Goal: Information Seeking & Learning: Compare options

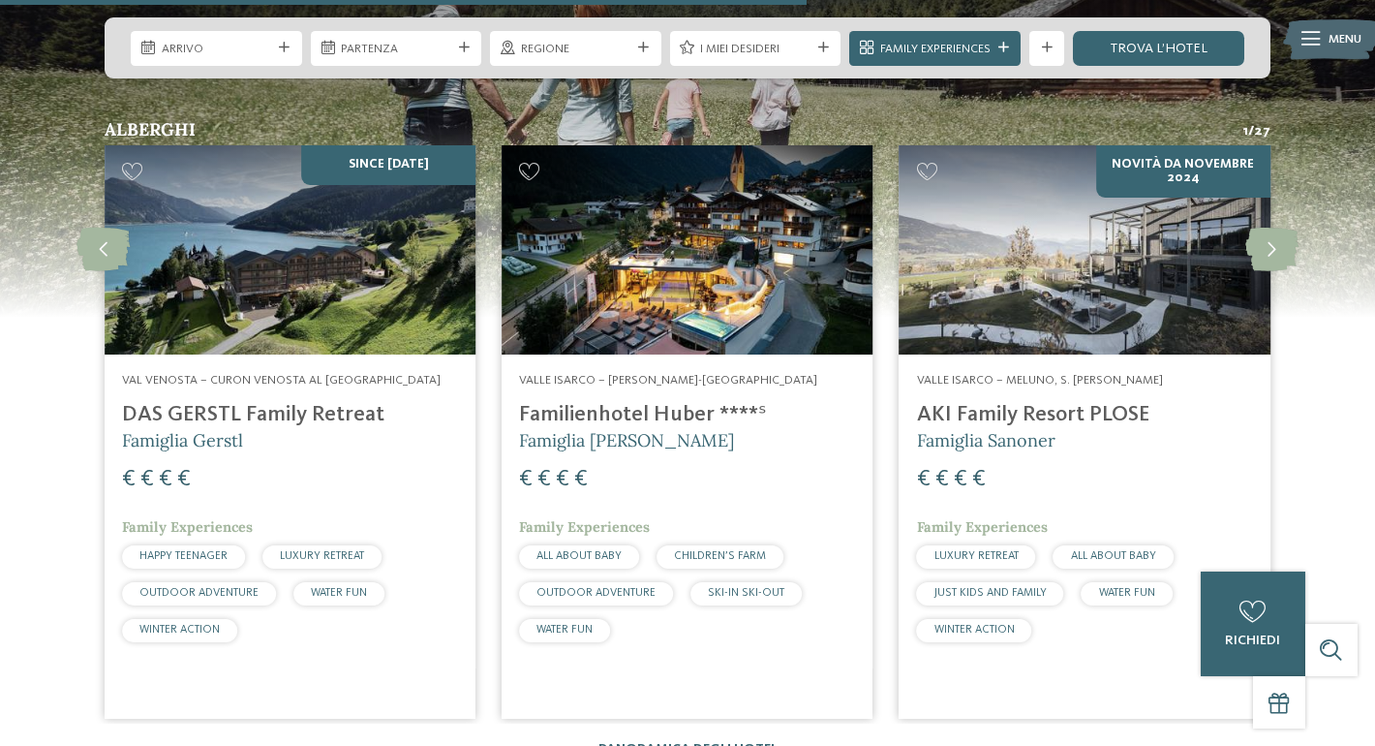
scroll to position [3034, 0]
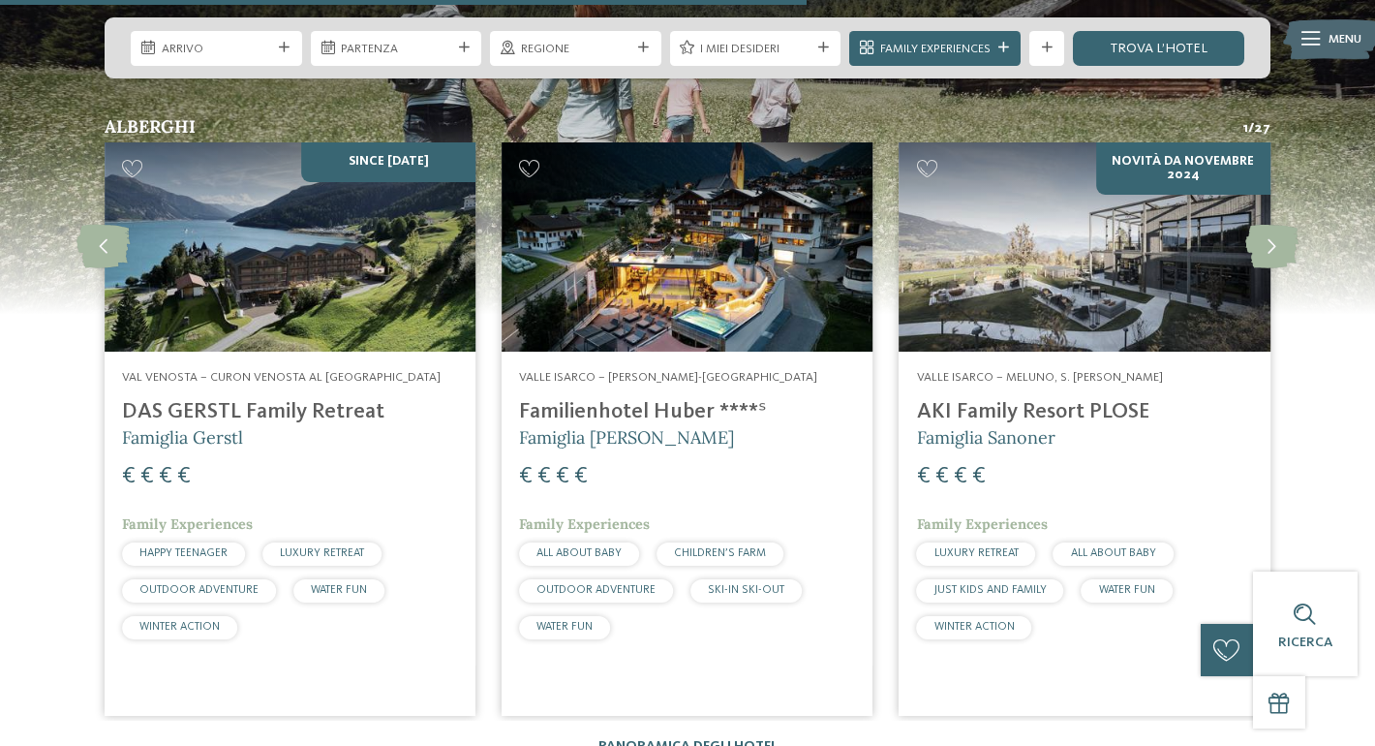
click at [356, 415] on h4 "DAS GERSTL Family Retreat" at bounding box center [290, 412] width 336 height 26
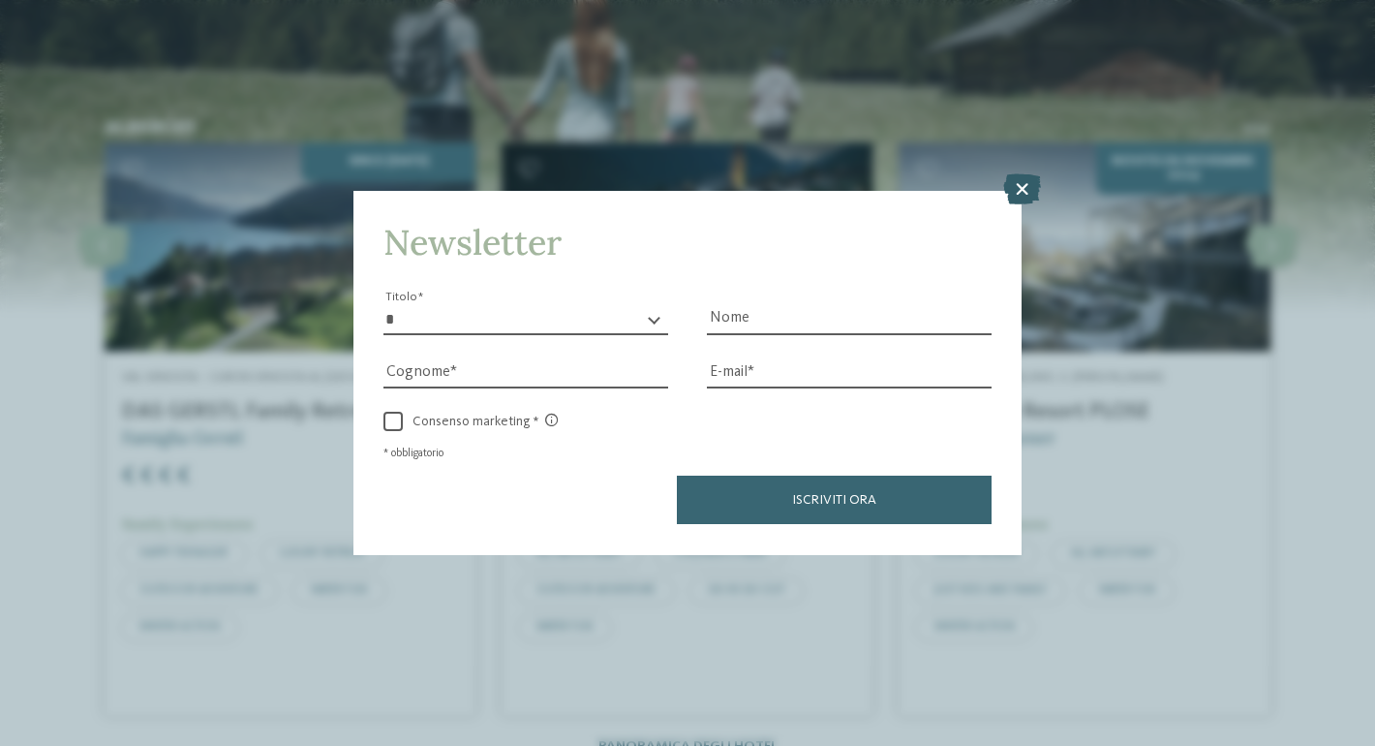
click at [1033, 194] on icon at bounding box center [1022, 189] width 38 height 31
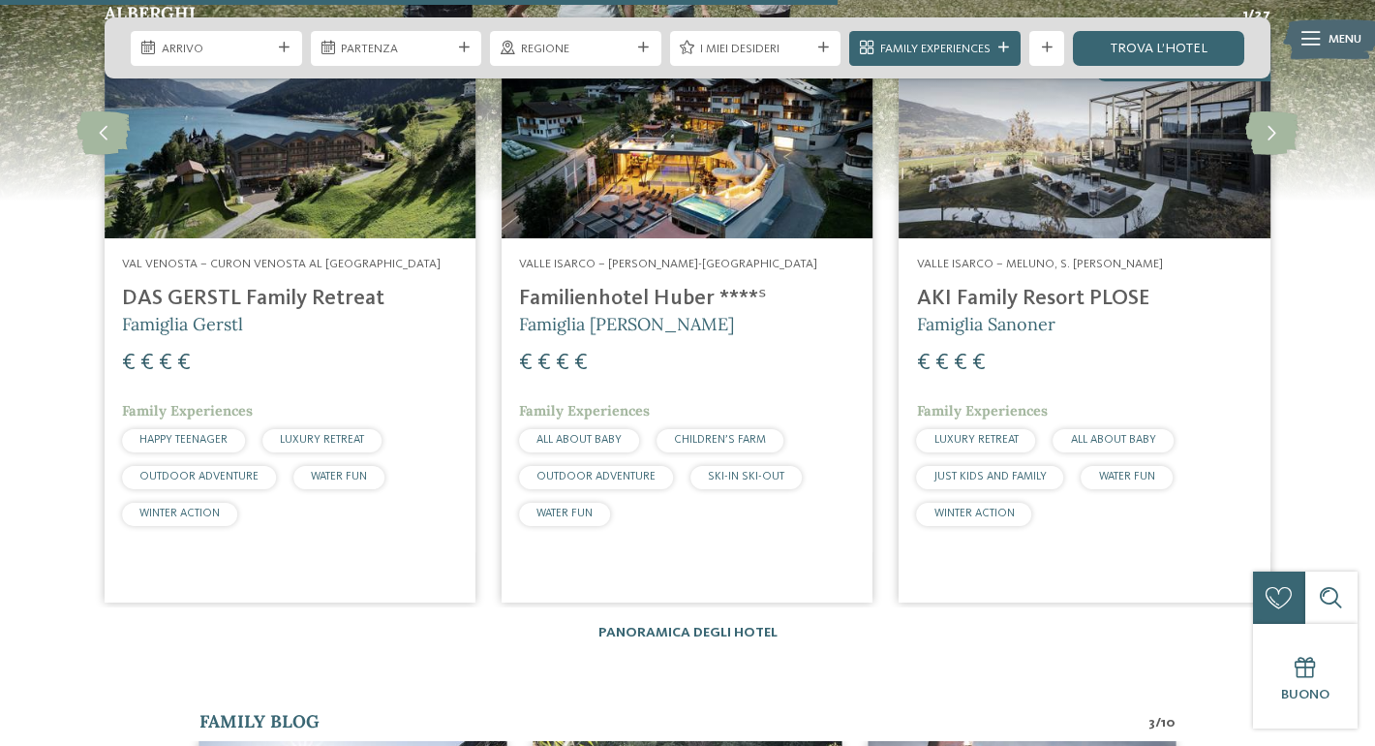
scroll to position [3148, 0]
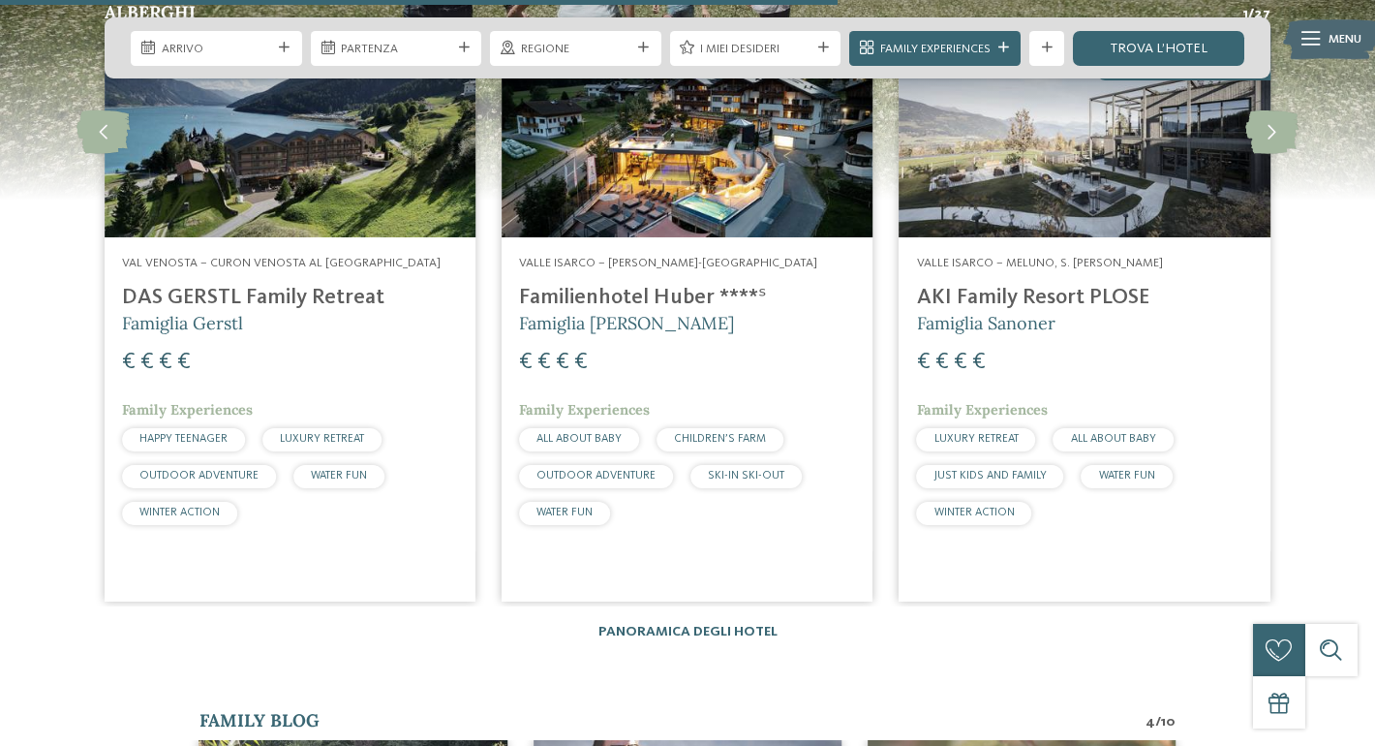
click at [691, 296] on h4 "Familienhotel Huber ****ˢ" at bounding box center [687, 298] width 336 height 26
click at [688, 224] on img at bounding box center [687, 132] width 371 height 209
click at [676, 280] on div "Valle Isarco – Valles-Rio Pusteria Familienhotel Huber ****ˢ Famiglia Stolz € €…" at bounding box center [687, 394] width 371 height 314
click at [675, 300] on h4 "Familienhotel Huber ****ˢ" at bounding box center [687, 298] width 336 height 26
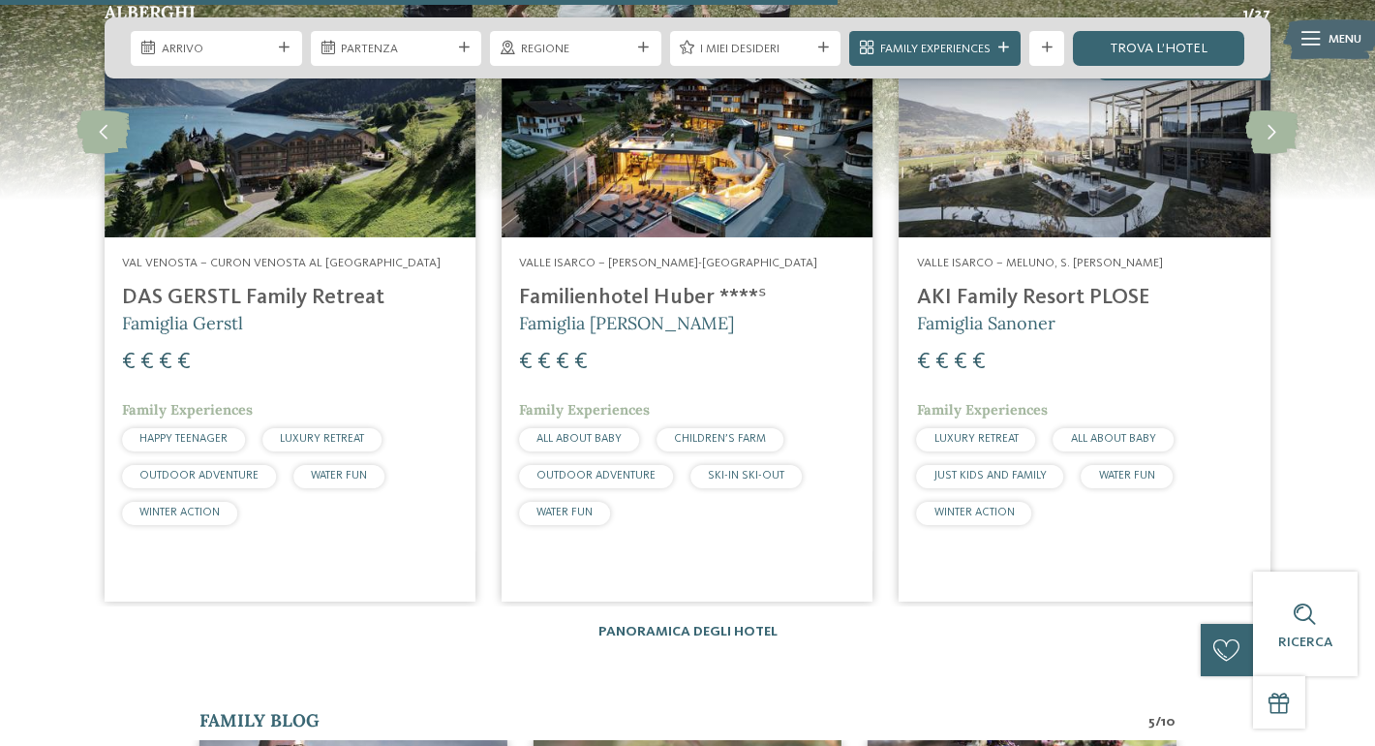
click at [632, 398] on div "Valle Isarco – Valles-Rio Pusteria Familienhotel Huber ****ˢ Famiglia Stolz € €…" at bounding box center [687, 394] width 371 height 314
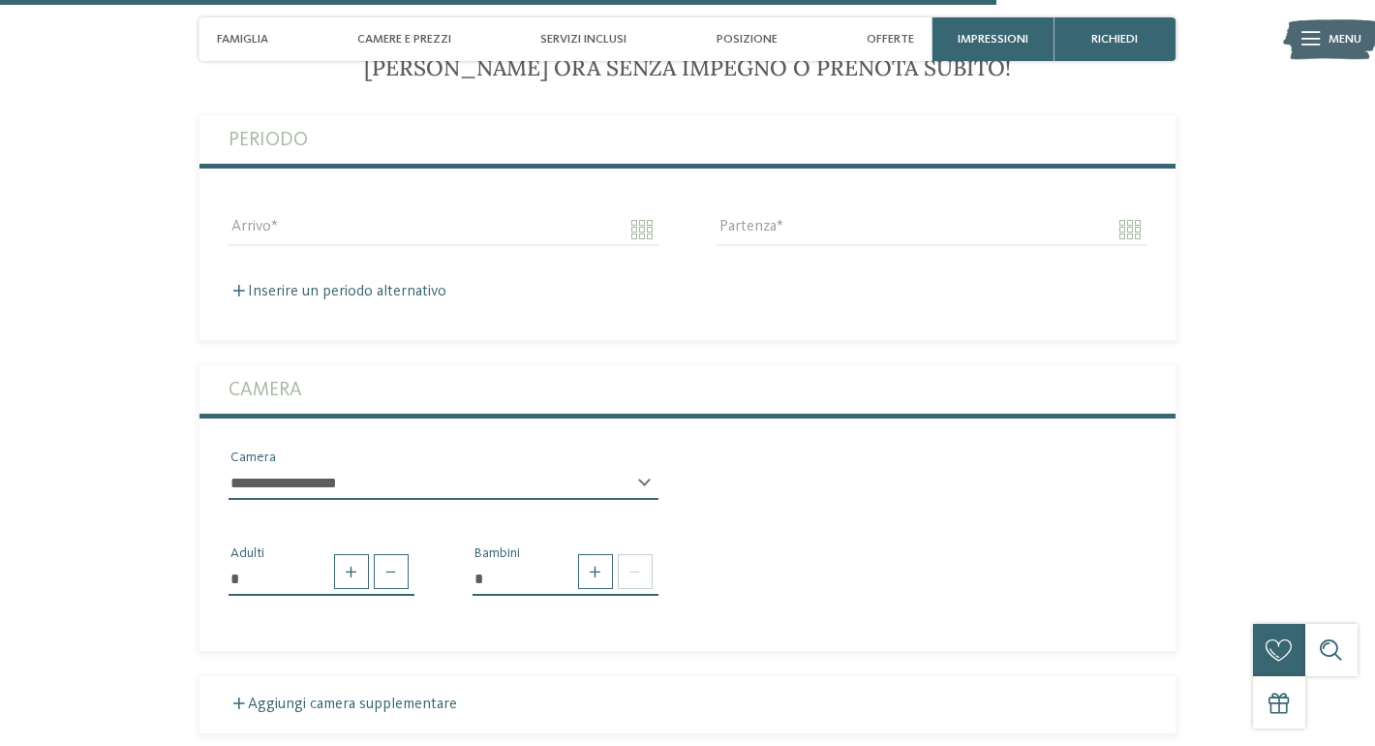
scroll to position [4275, 0]
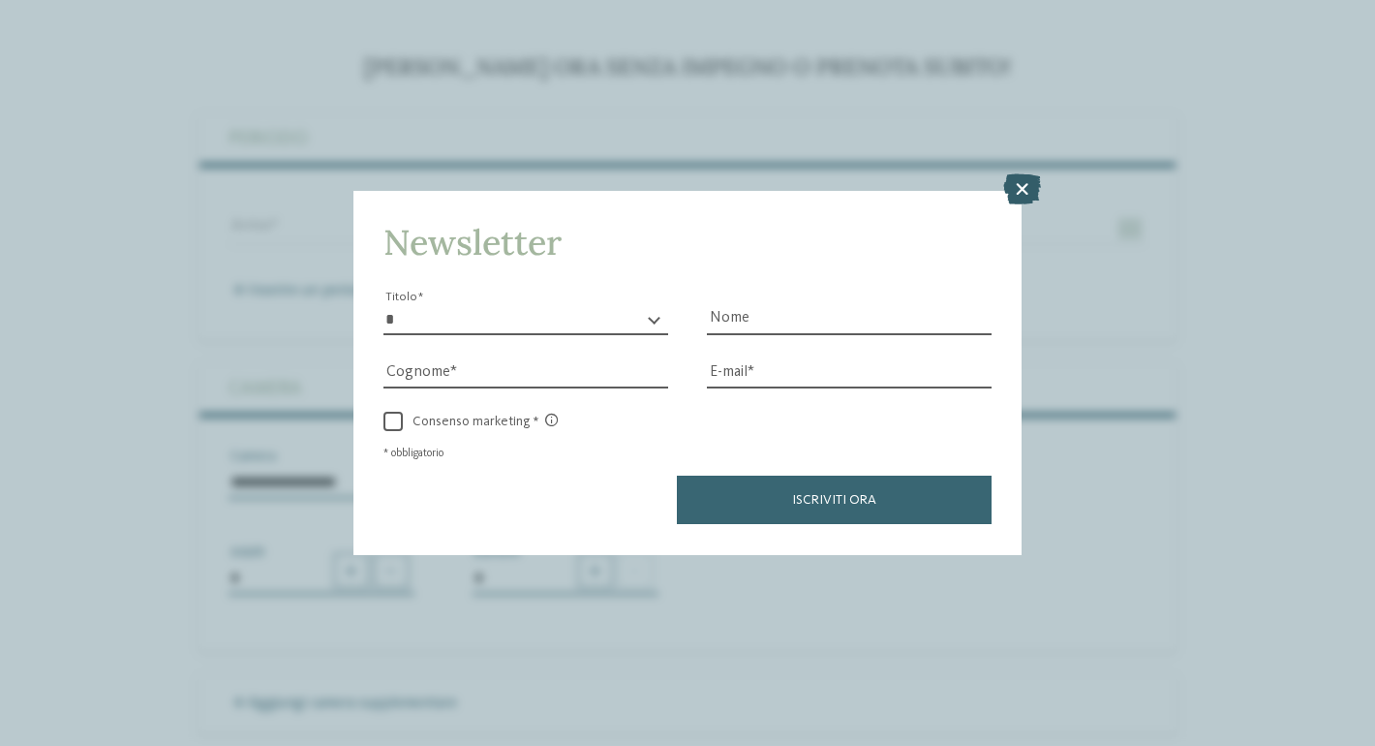
click at [1019, 191] on icon at bounding box center [1022, 189] width 38 height 31
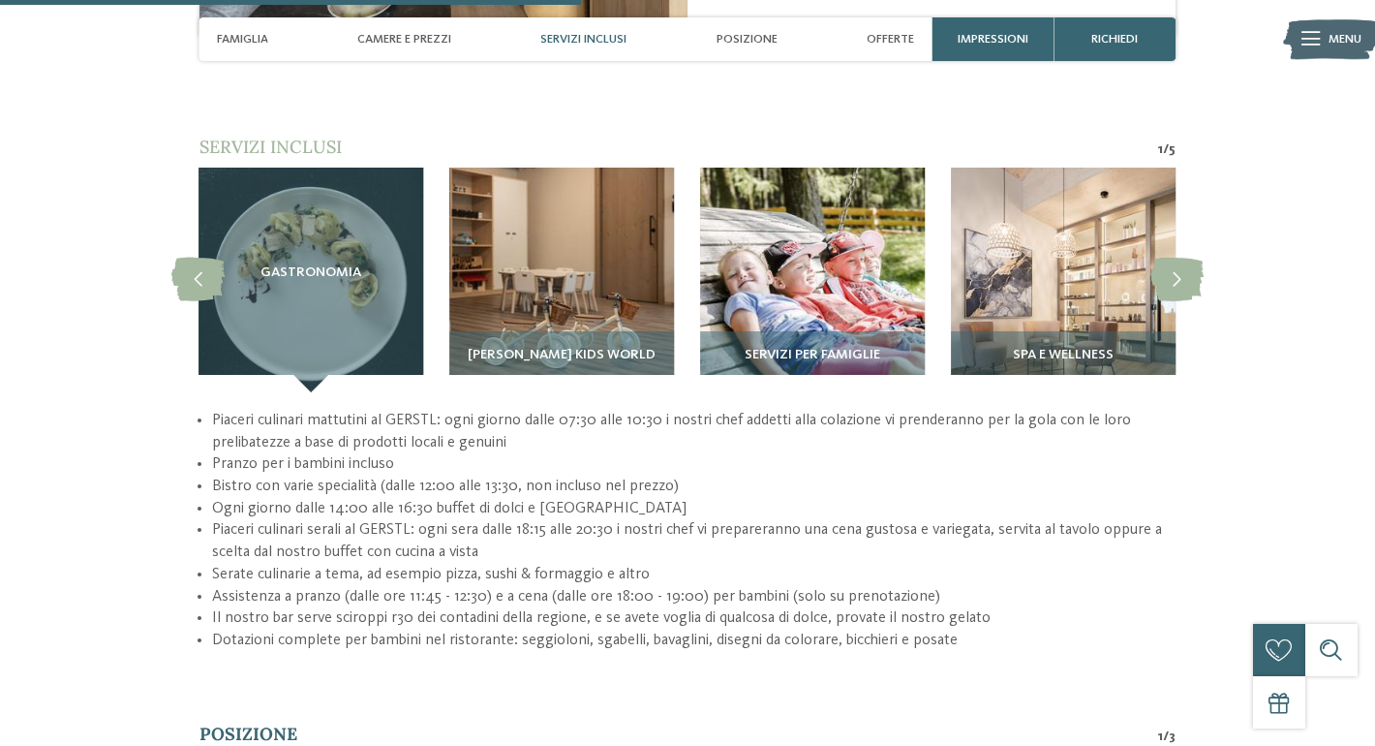
scroll to position [2419, 0]
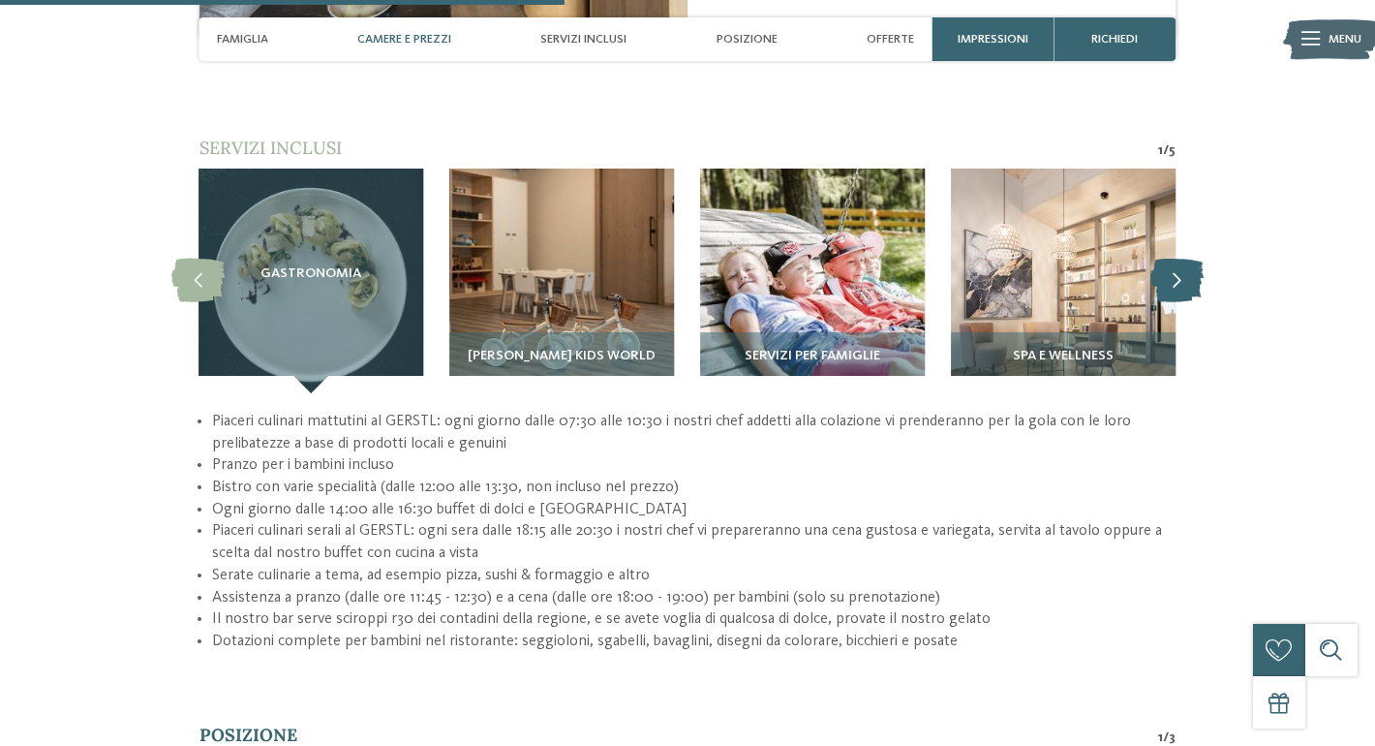
click at [1176, 259] on icon at bounding box center [1177, 281] width 53 height 44
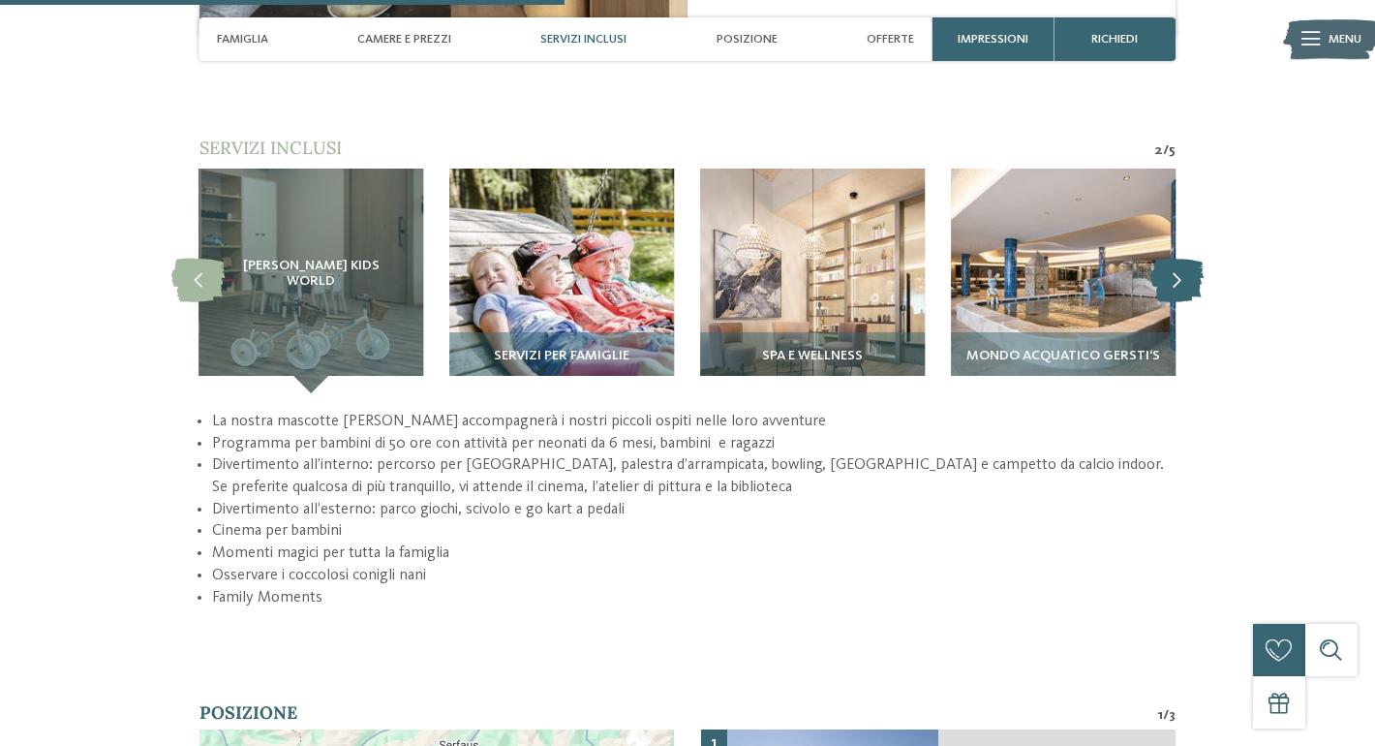
click at [1176, 259] on icon at bounding box center [1177, 281] width 53 height 44
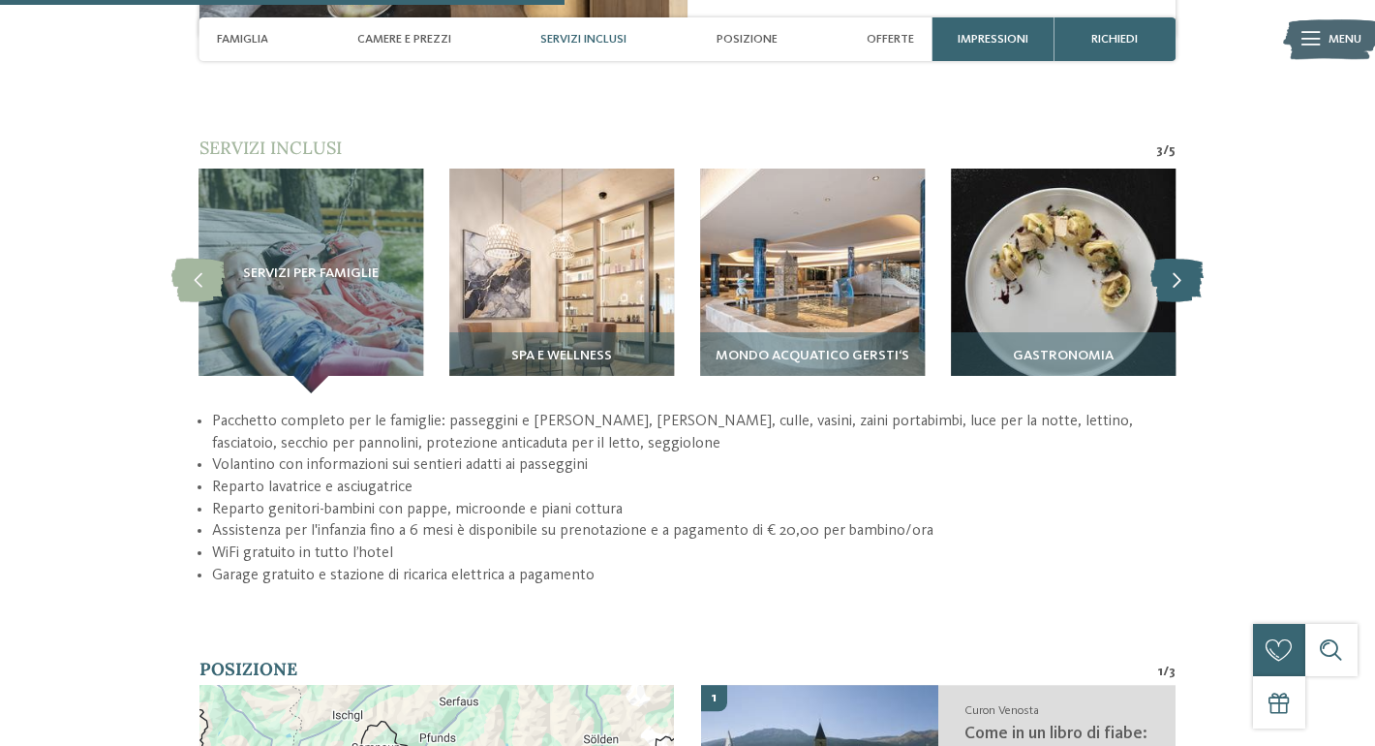
click at [1176, 259] on icon at bounding box center [1177, 281] width 53 height 44
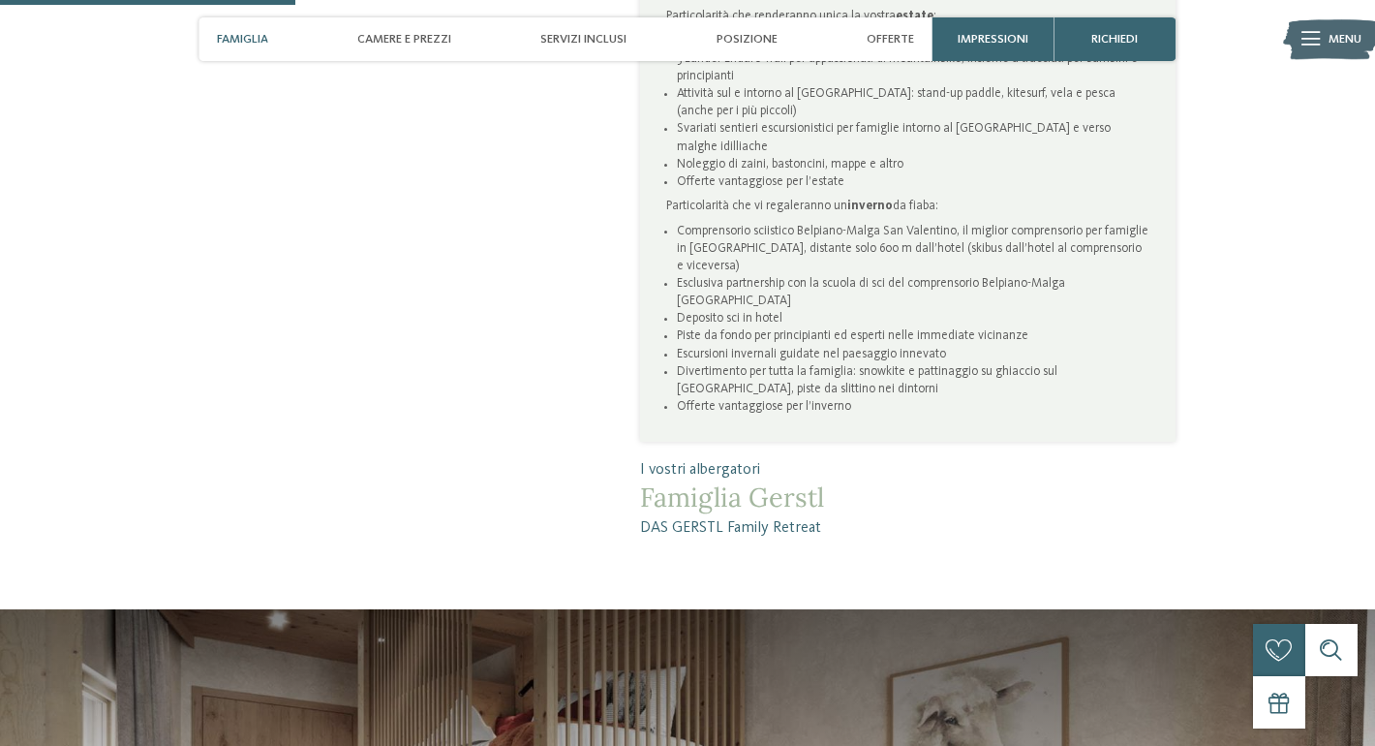
scroll to position [1259, 0]
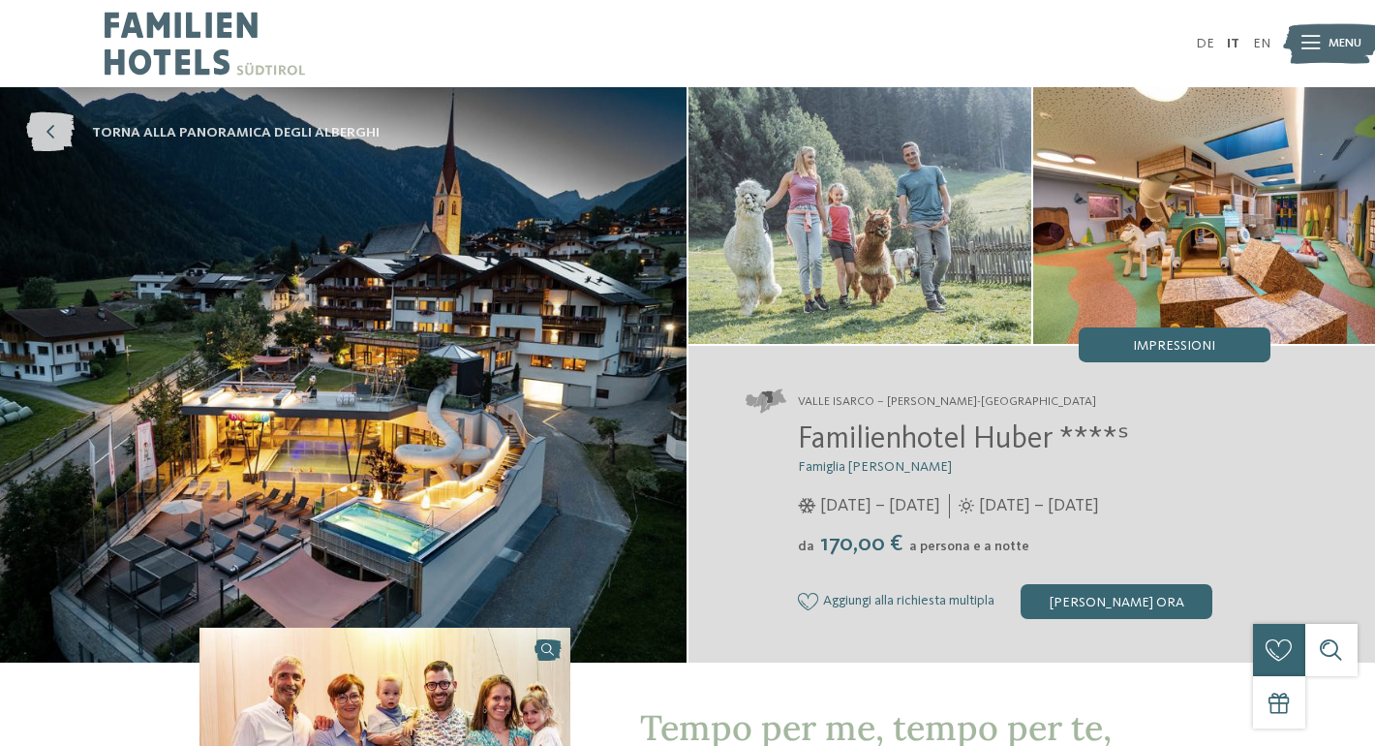
click at [123, 134] on span "torna alla panoramica degli alberghi" at bounding box center [236, 132] width 288 height 19
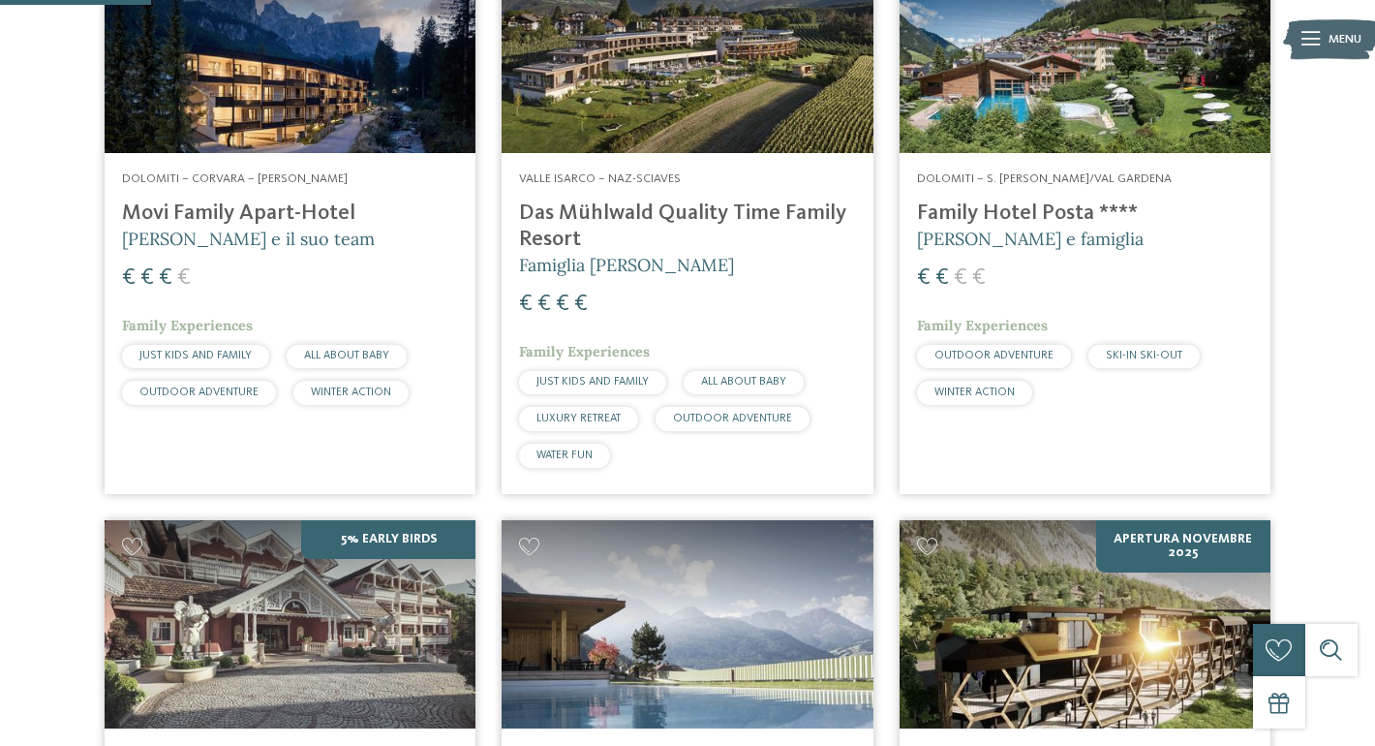
scroll to position [649, 0]
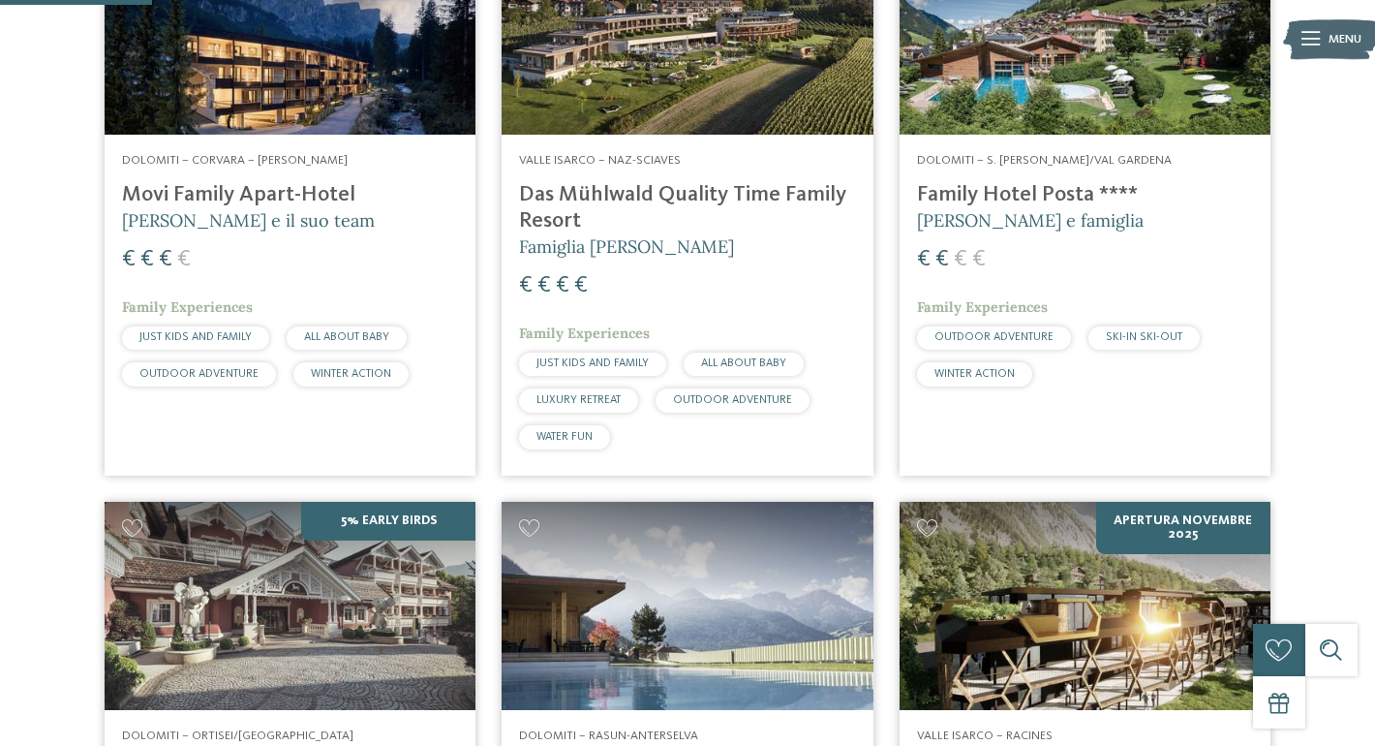
click at [317, 191] on h4 "Movi Family Apart-Hotel" at bounding box center [290, 195] width 336 height 26
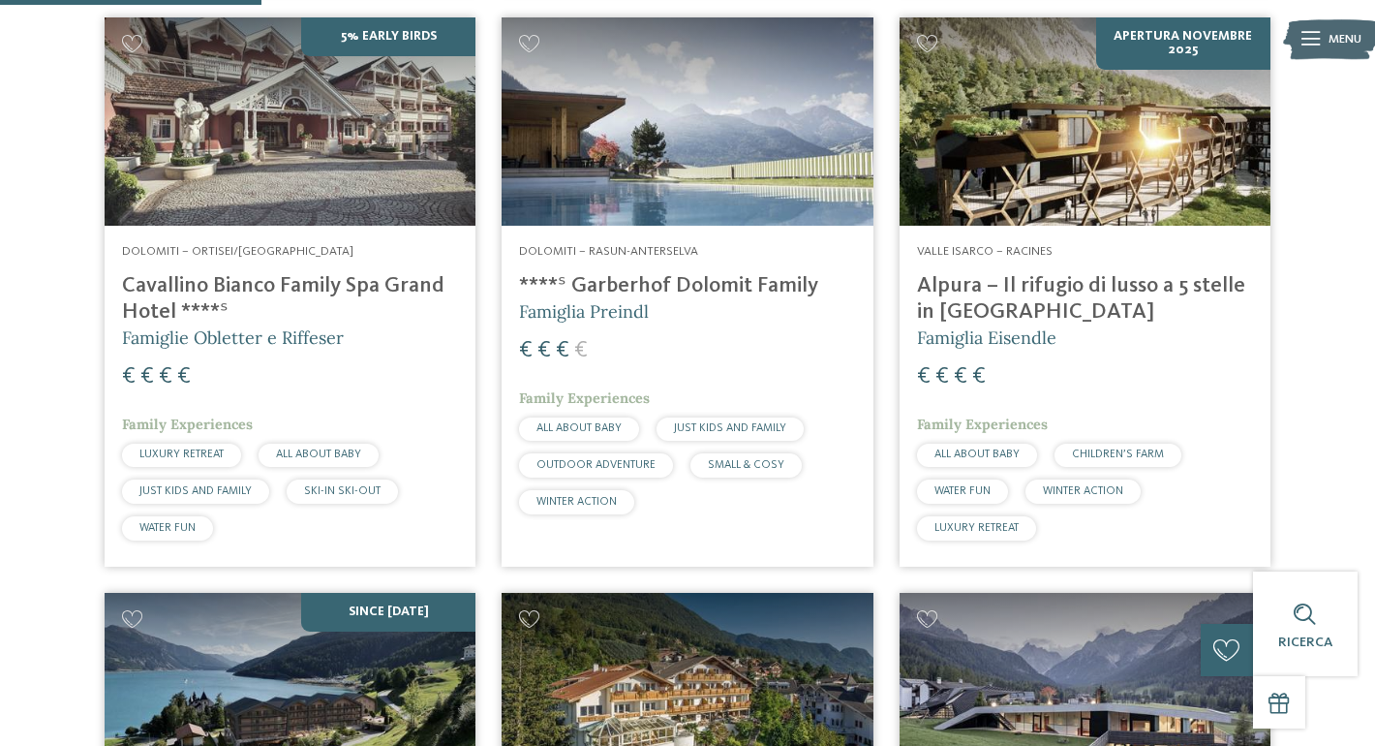
scroll to position [1115, 0]
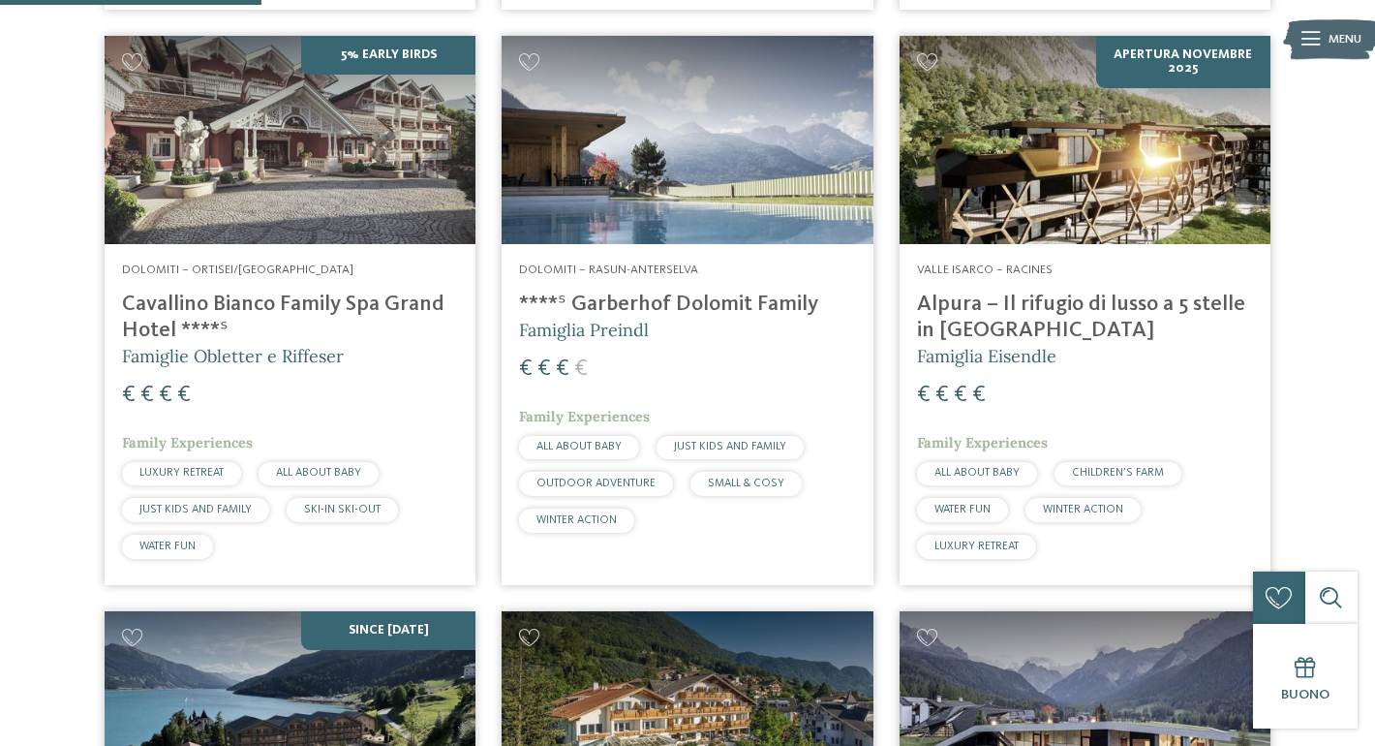
click at [744, 301] on h4 "****ˢ Garberhof Dolomit Family" at bounding box center [687, 305] width 336 height 26
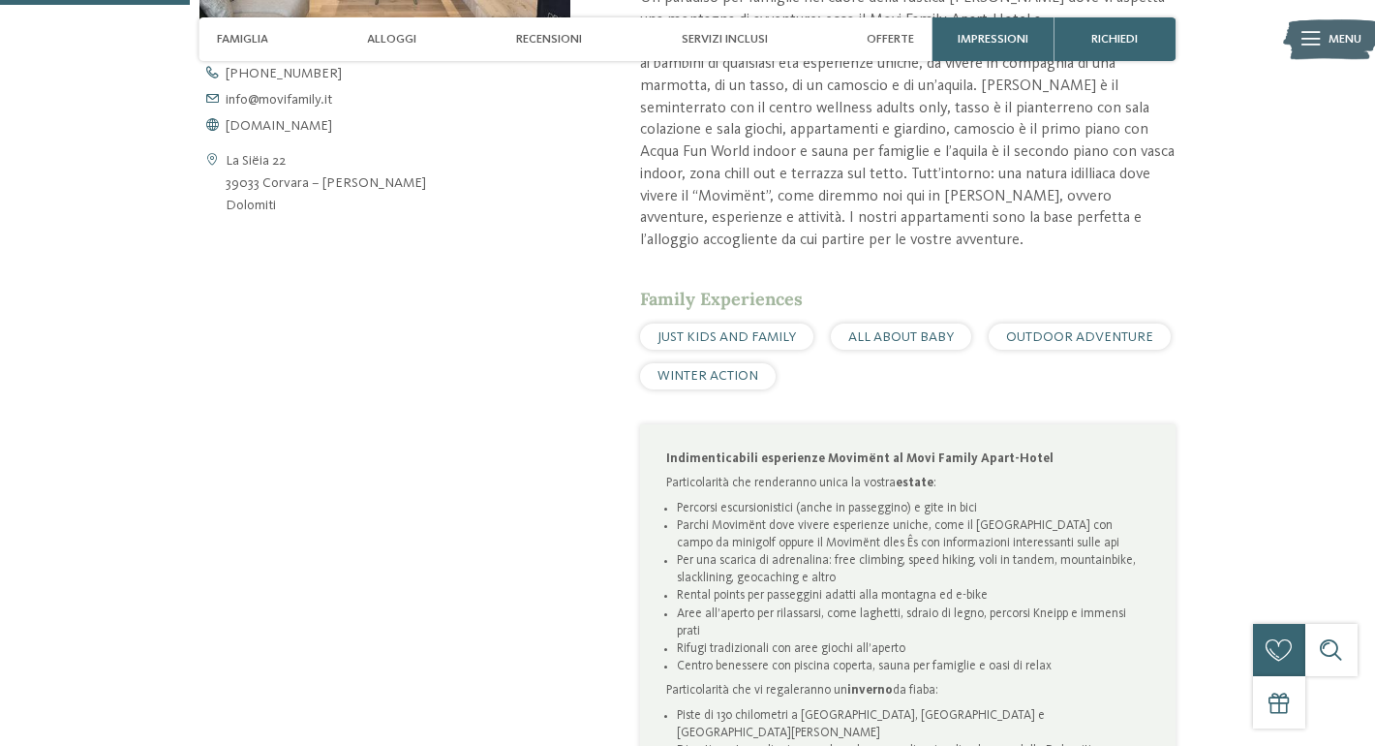
scroll to position [864, 0]
click at [408, 40] on span "Alloggi" at bounding box center [391, 39] width 49 height 15
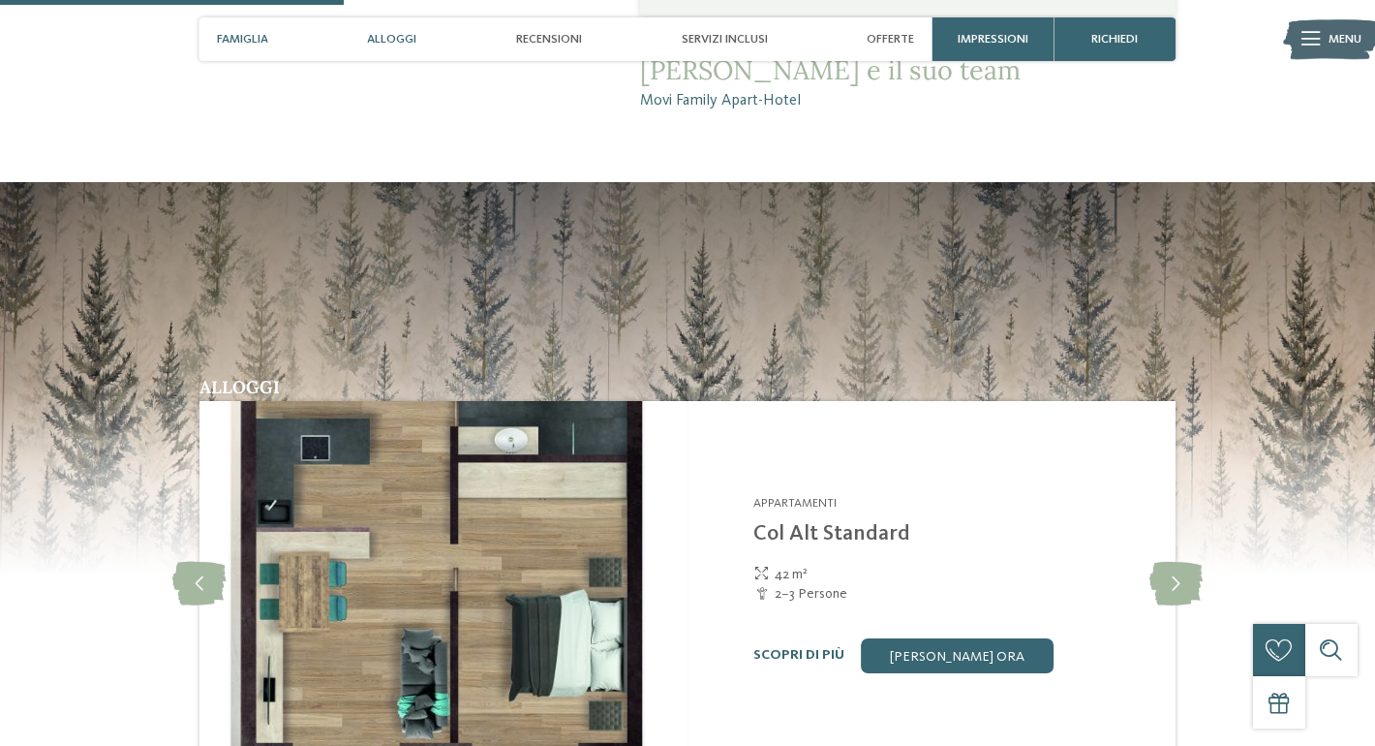
scroll to position [1791, 0]
click at [539, 43] on span "Recensioni" at bounding box center [549, 39] width 66 height 15
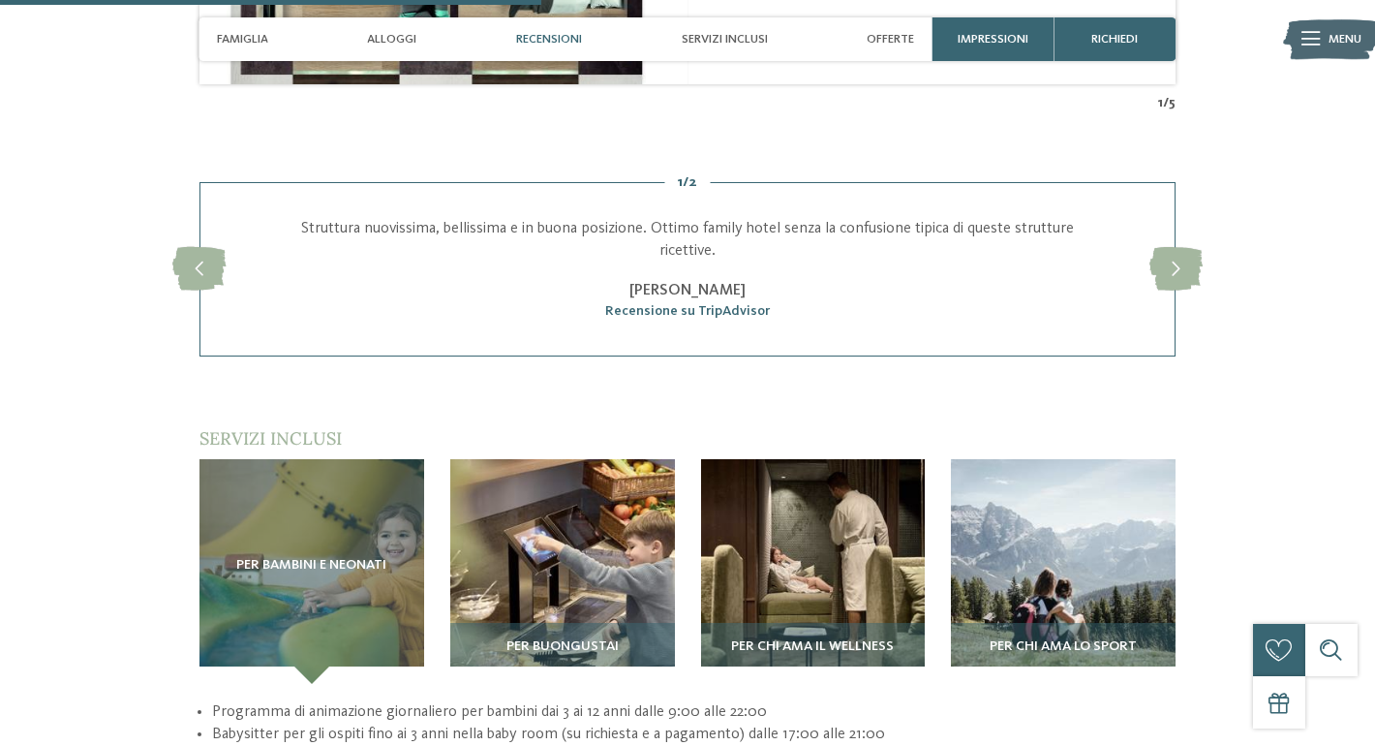
scroll to position [2475, 0]
click at [264, 37] on span "Famiglia" at bounding box center [242, 39] width 51 height 15
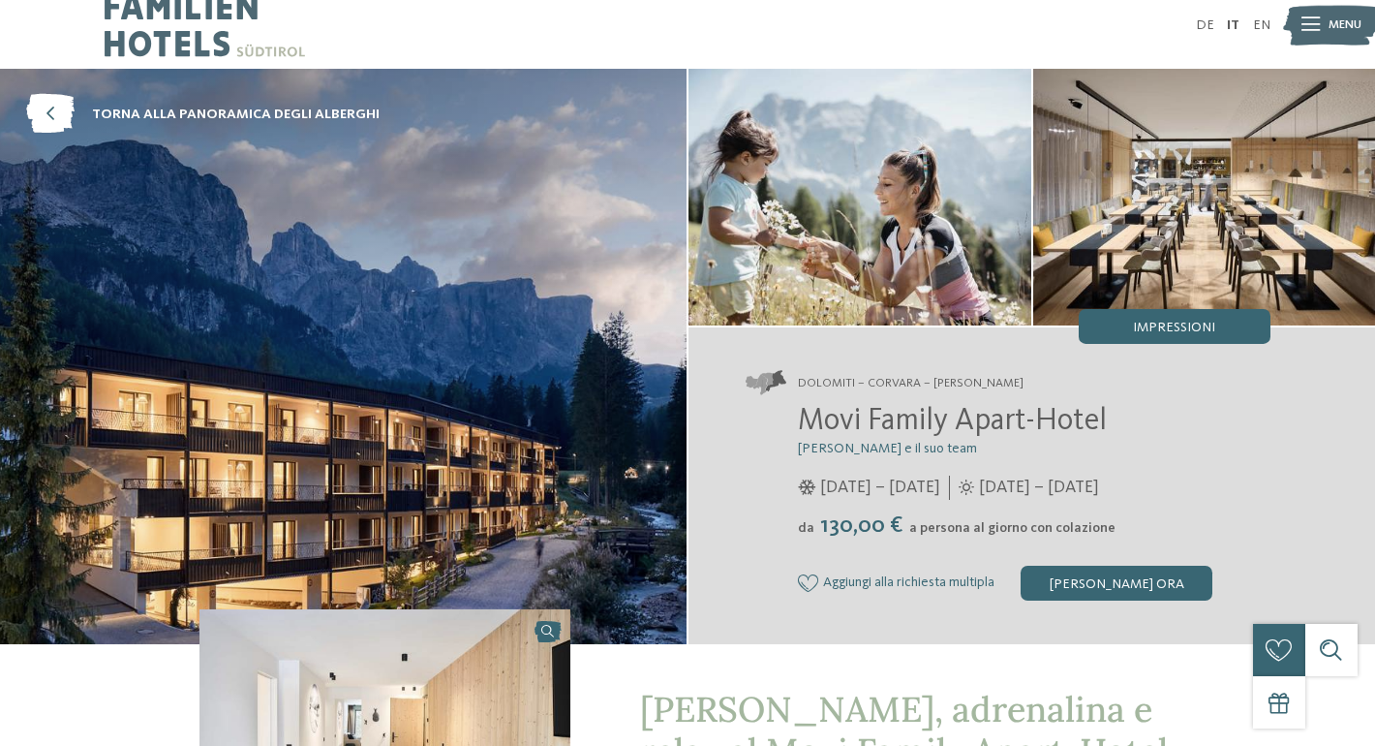
scroll to position [0, 0]
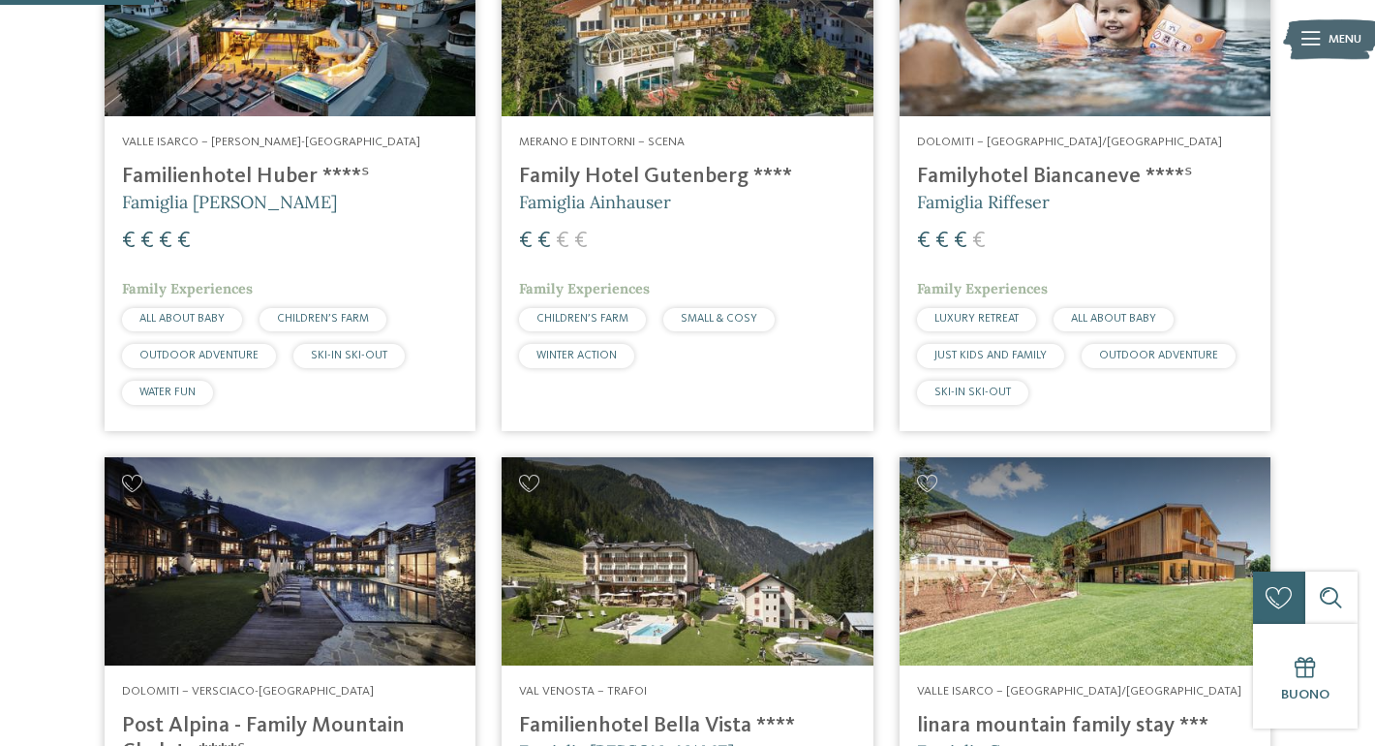
scroll to position [655, 0]
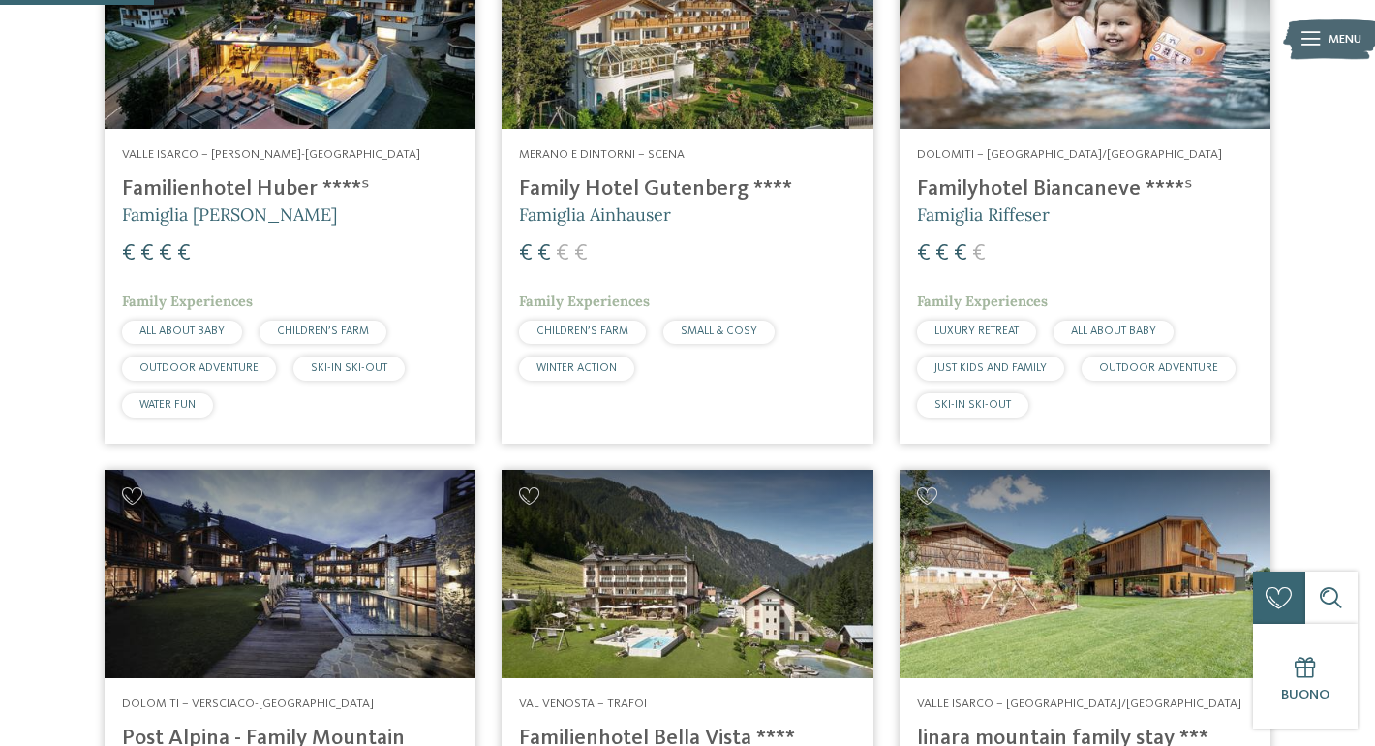
click at [1112, 189] on h4 "Familyhotel Biancaneve ****ˢ" at bounding box center [1085, 189] width 336 height 26
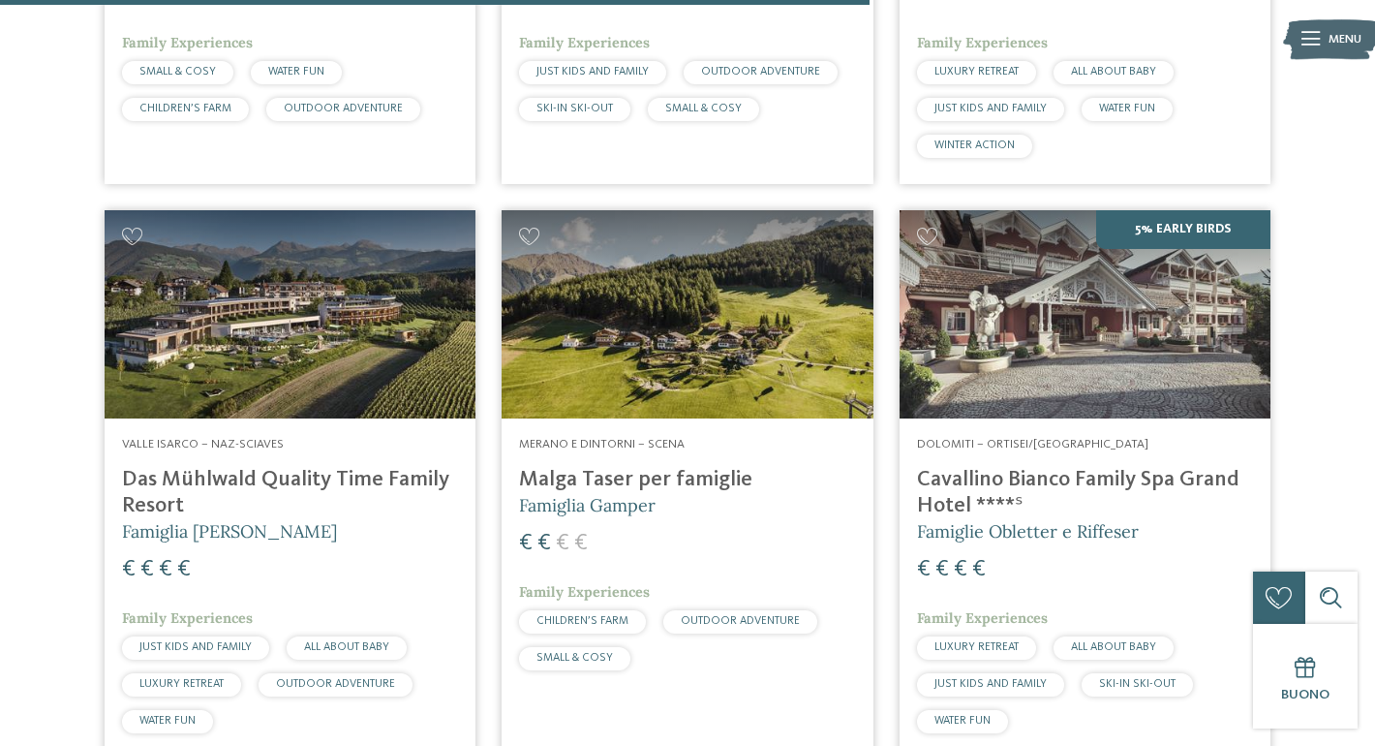
scroll to position [3701, 0]
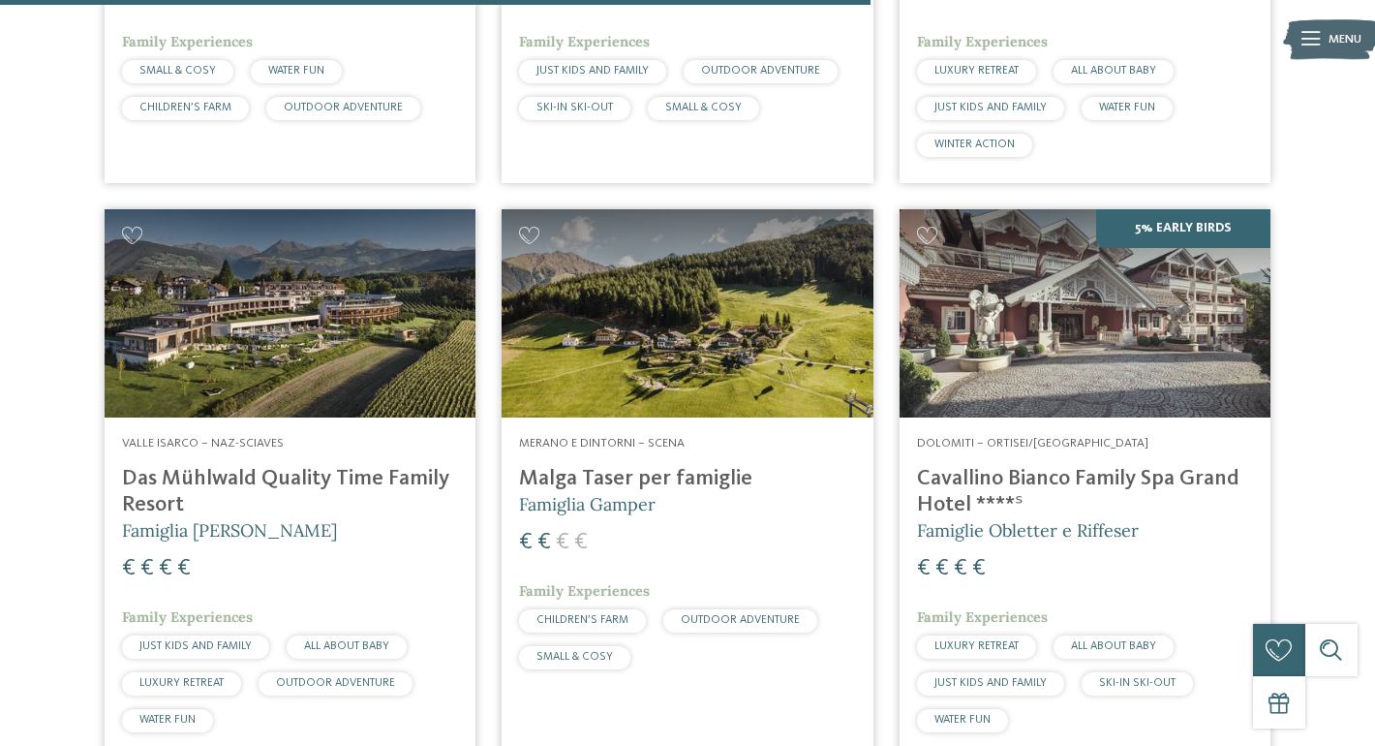
click at [317, 482] on h4 "Das Mühlwald Quality Time Family Resort" at bounding box center [290, 492] width 336 height 52
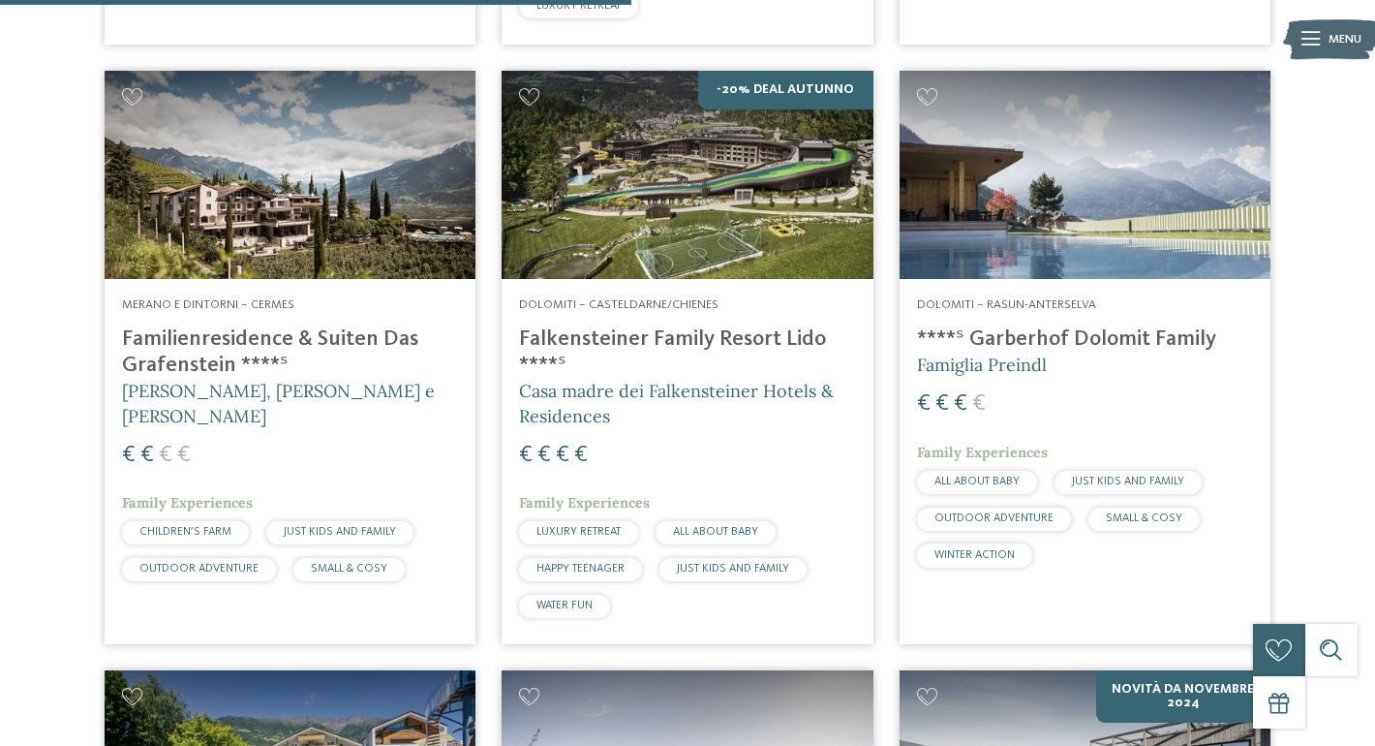
scroll to position [2687, 0]
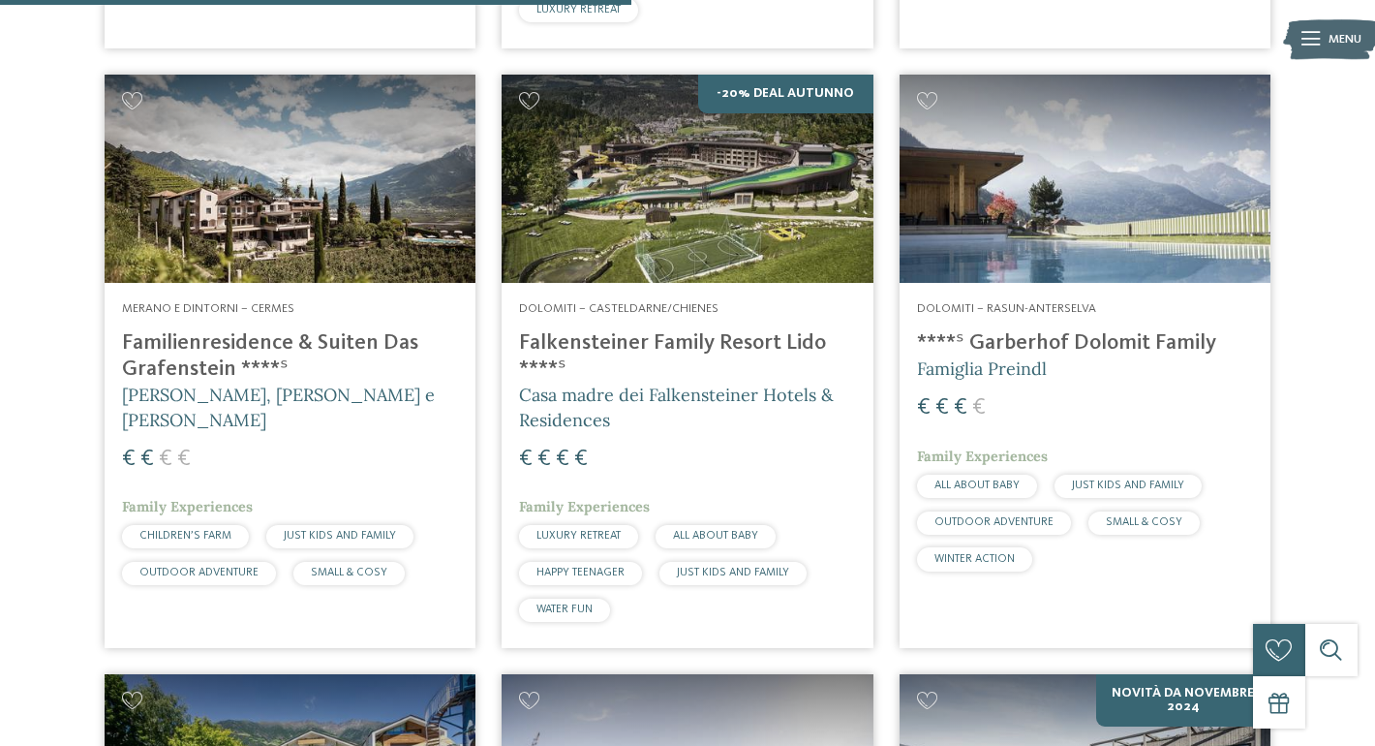
click at [704, 338] on h4 "Falkensteiner Family Resort Lido ****ˢ" at bounding box center [687, 356] width 336 height 52
click at [676, 344] on h4 "Falkensteiner Family Resort Lido ****ˢ" at bounding box center [687, 356] width 336 height 52
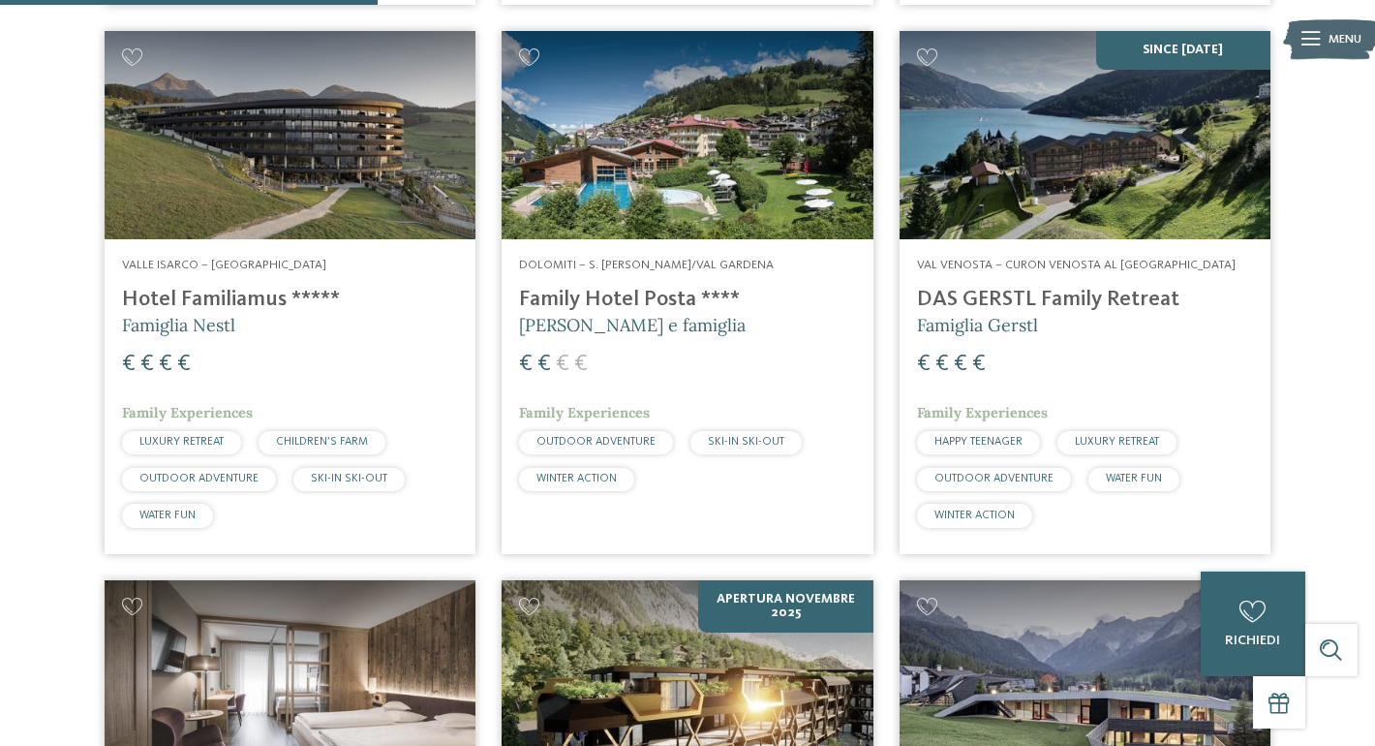
scroll to position [1605, 0]
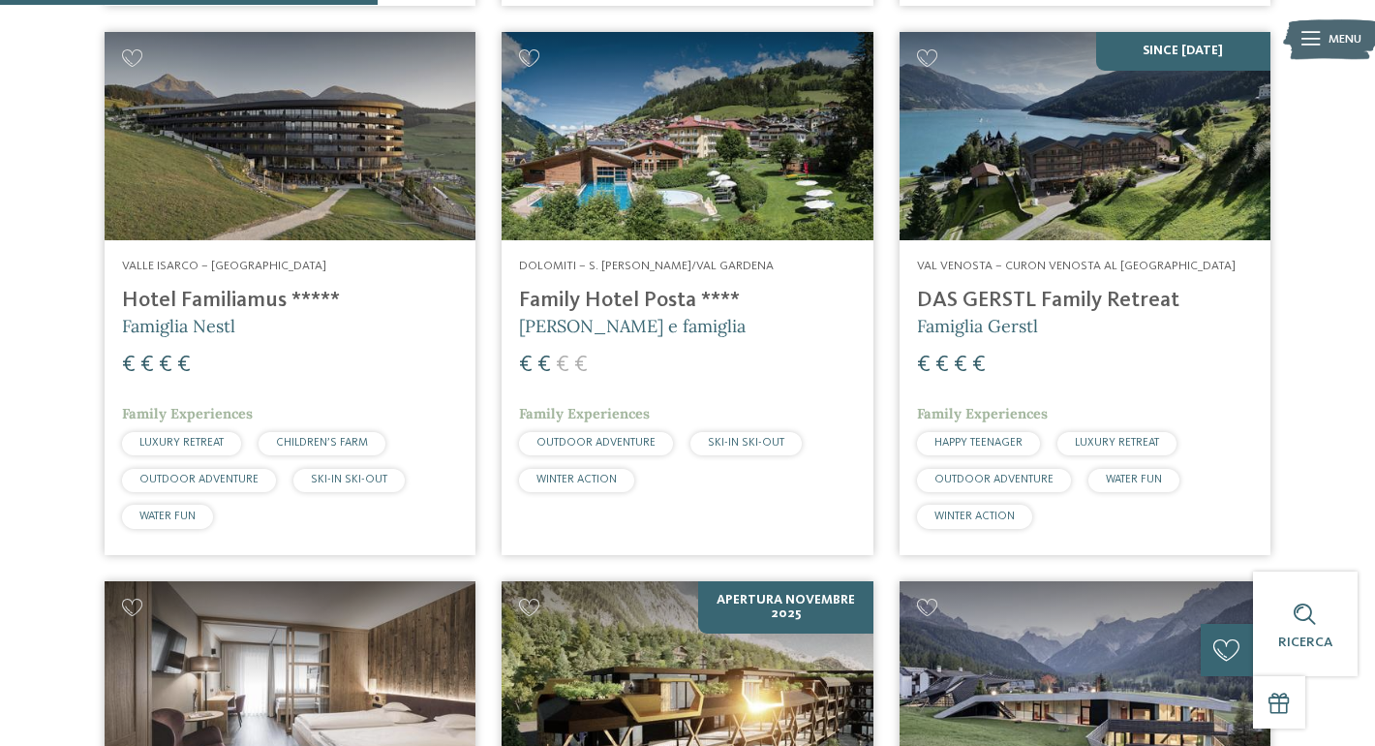
click at [1030, 307] on h4 "DAS GERSTL Family Retreat" at bounding box center [1085, 301] width 336 height 26
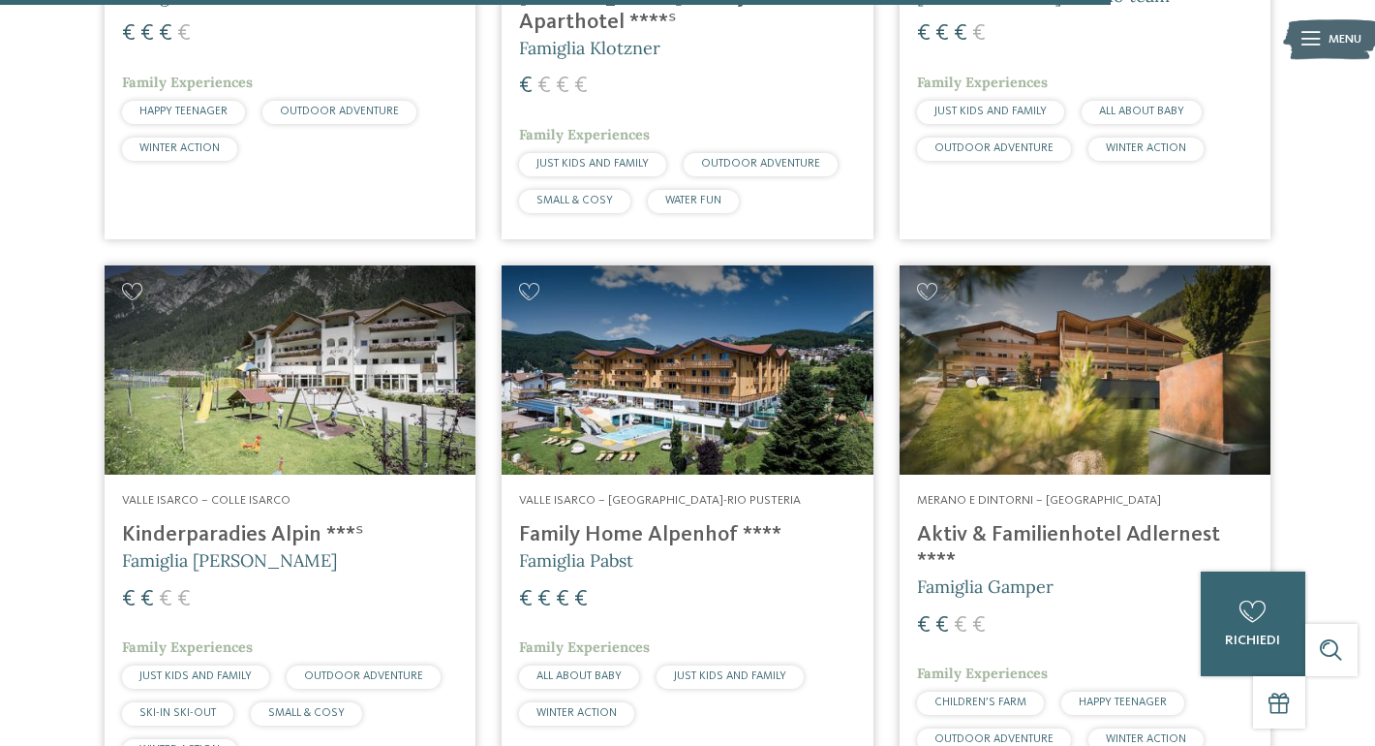
scroll to position [4786, 0]
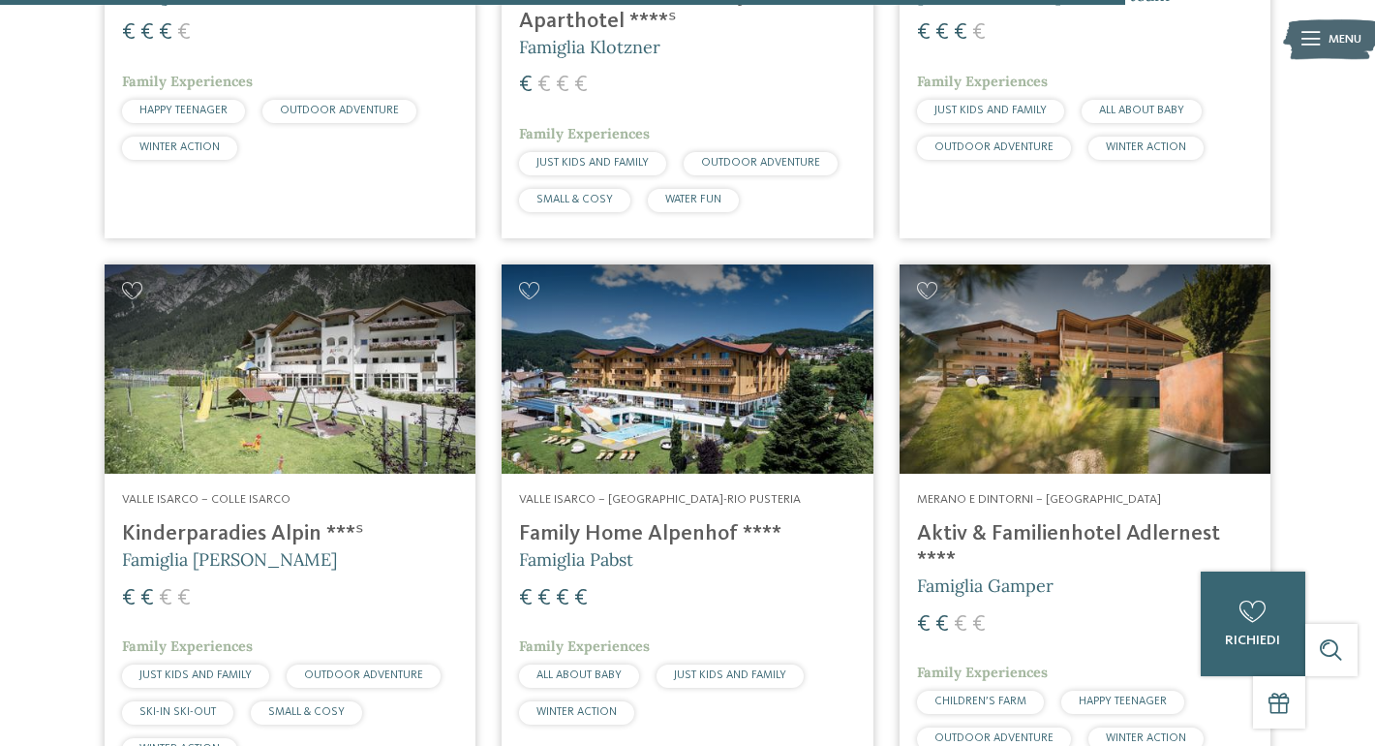
click at [615, 521] on h4 "Family Home Alpenhof ****" at bounding box center [687, 534] width 336 height 26
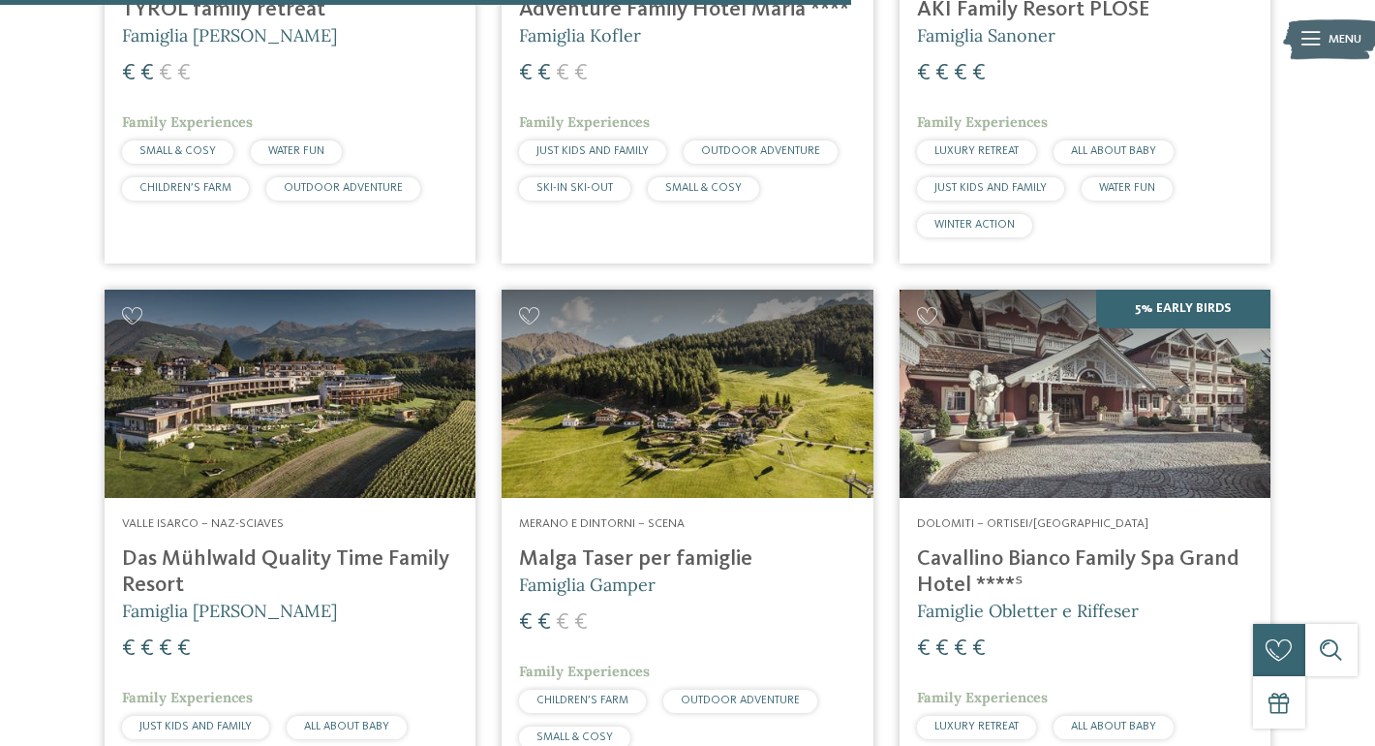
scroll to position [3619, 0]
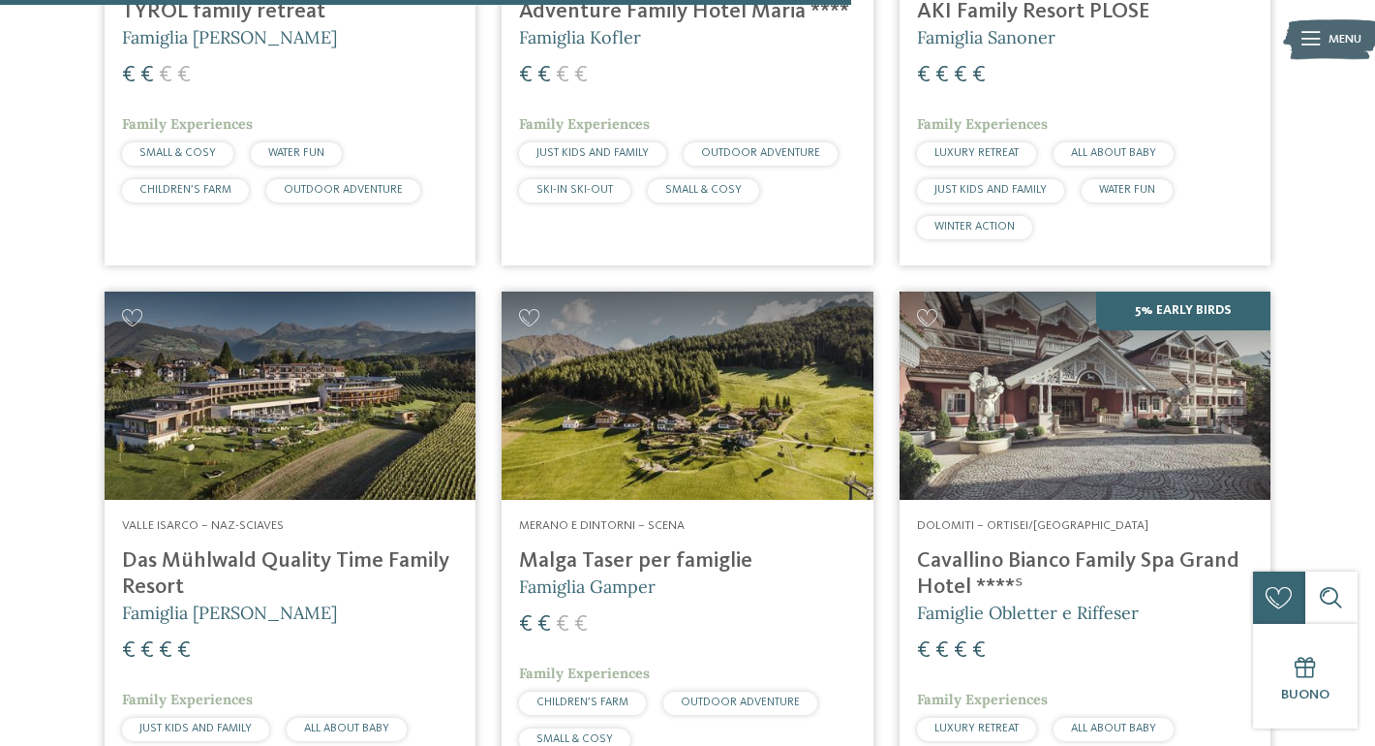
click at [1019, 568] on h4 "Cavallino Bianco Family Spa Grand Hotel ****ˢ" at bounding box center [1085, 574] width 336 height 52
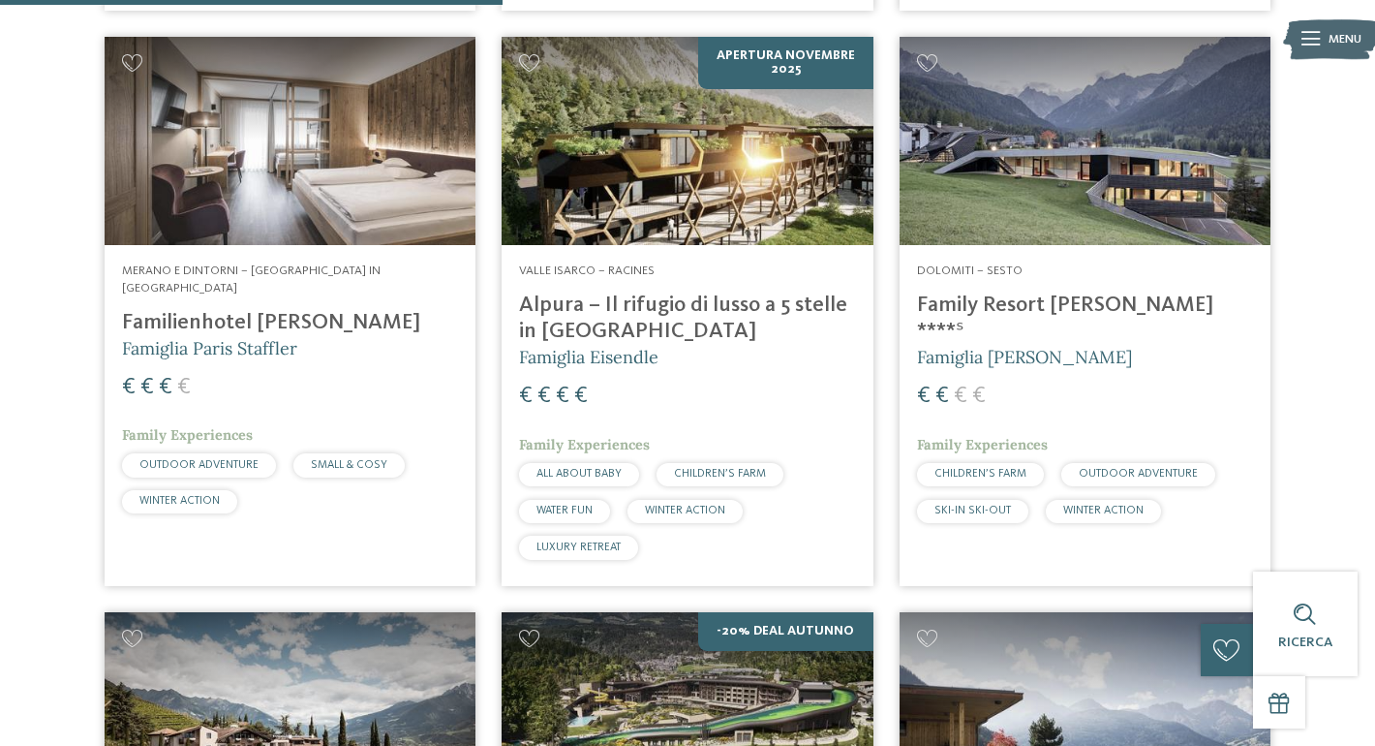
scroll to position [2139, 0]
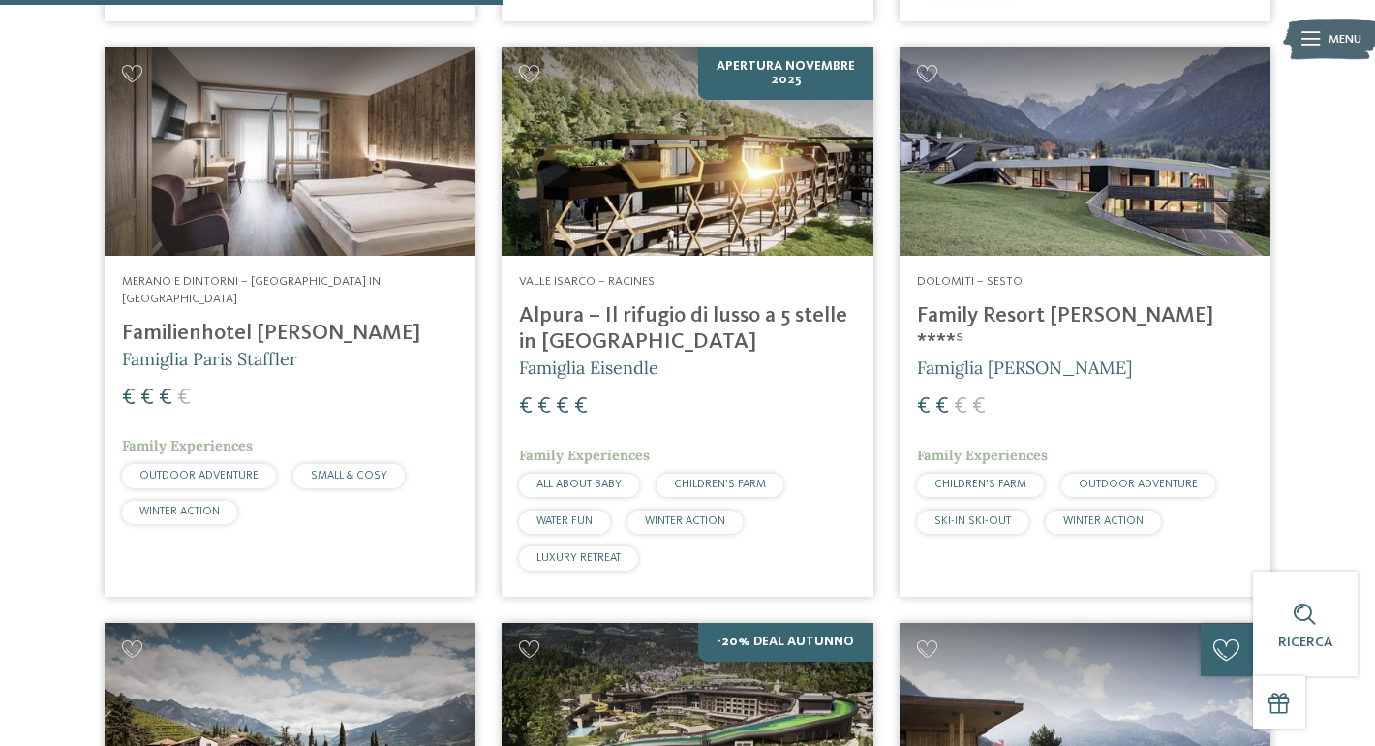
click at [1067, 317] on h4 "Family Resort [PERSON_NAME] ****ˢ" at bounding box center [1085, 329] width 336 height 52
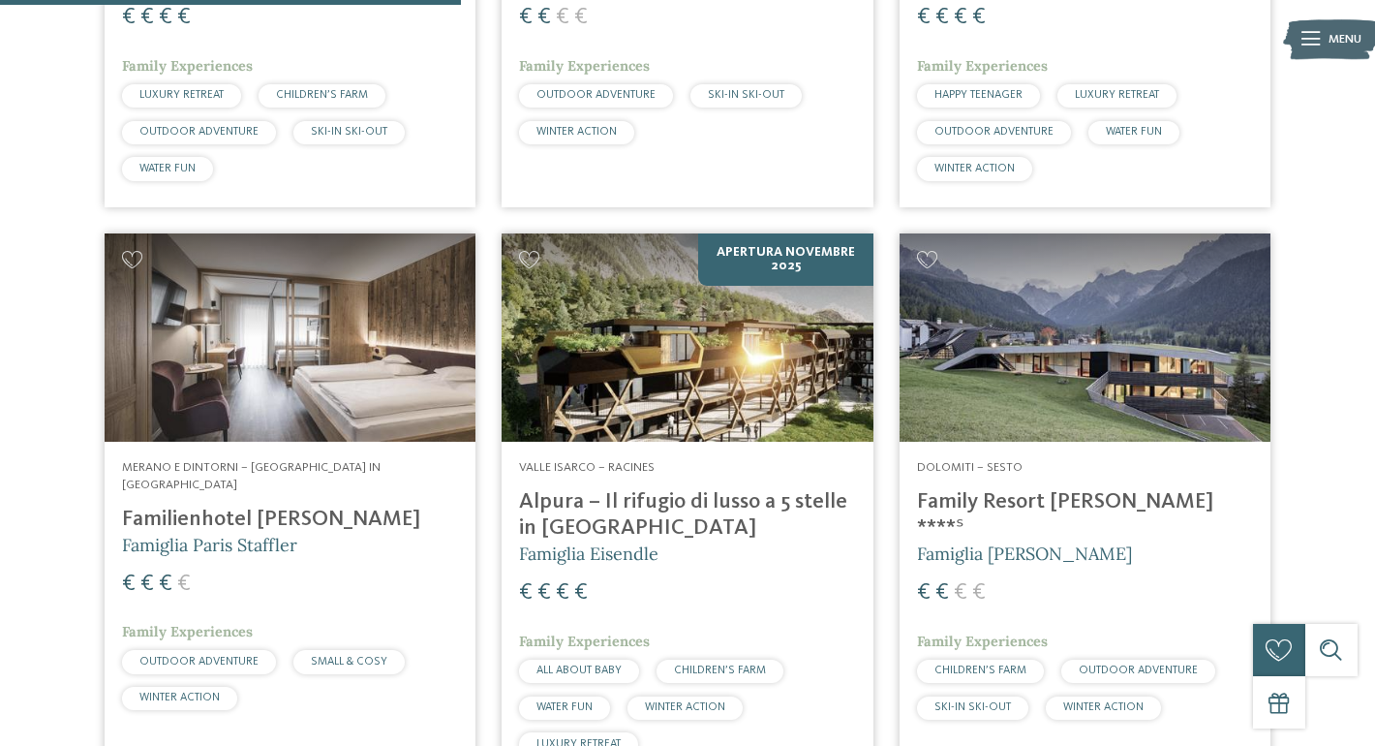
scroll to position [1949, 0]
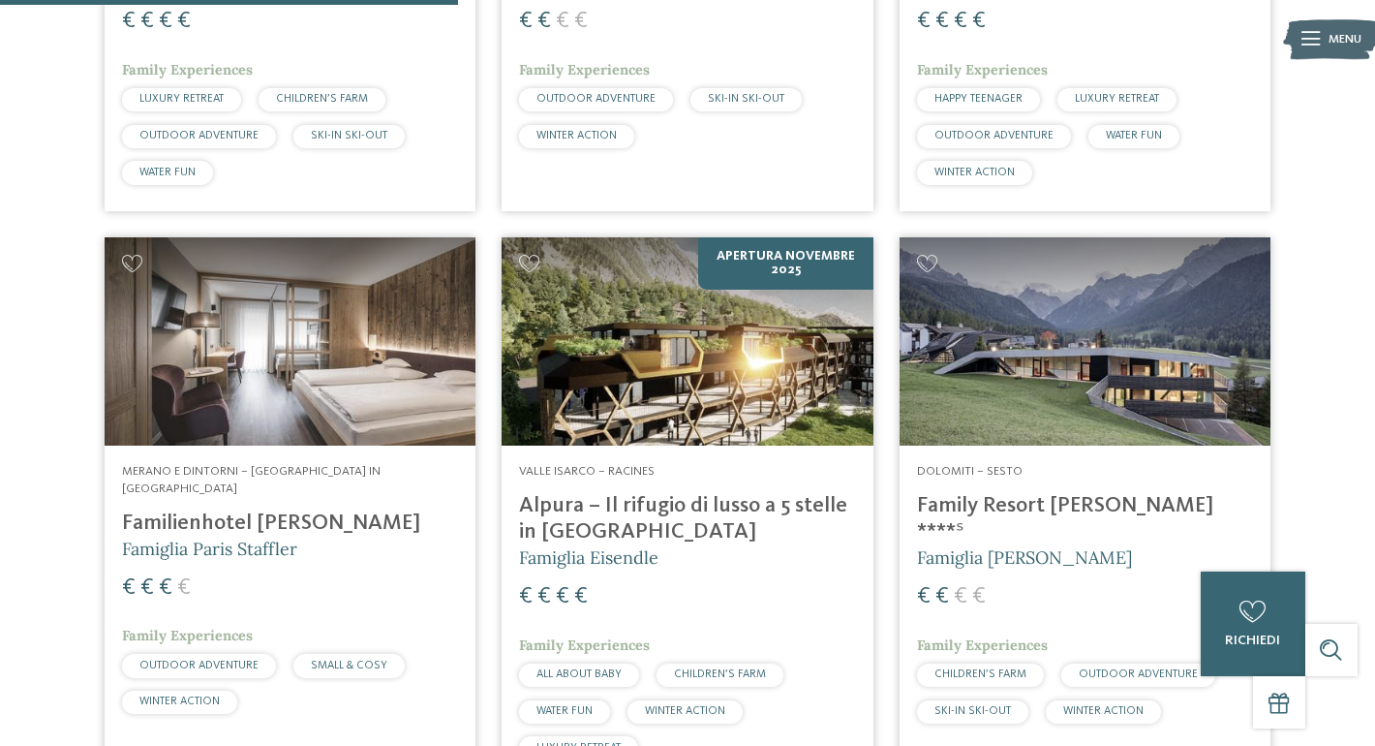
click at [586, 505] on h4 "Alpura – Il rifugio di lusso a 5 stelle in Alto Adige" at bounding box center [687, 519] width 336 height 52
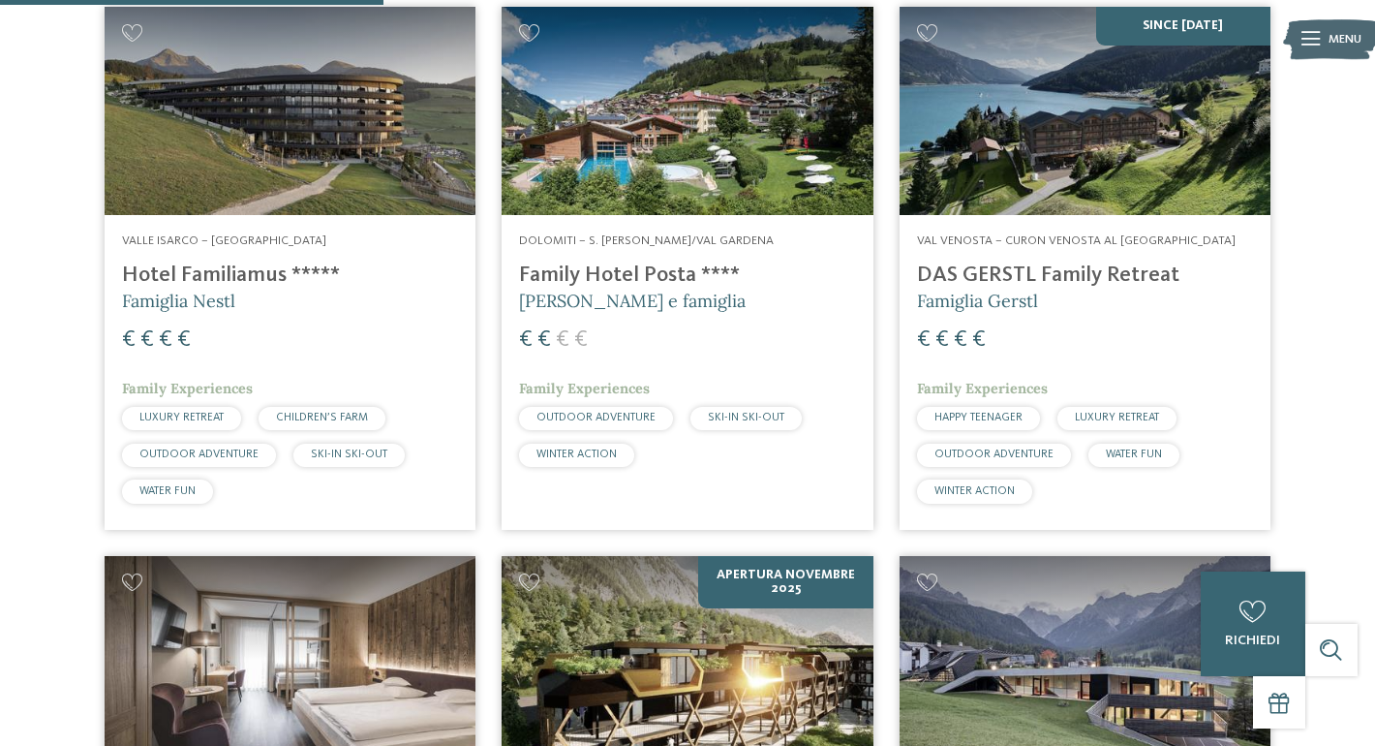
scroll to position [1636, 0]
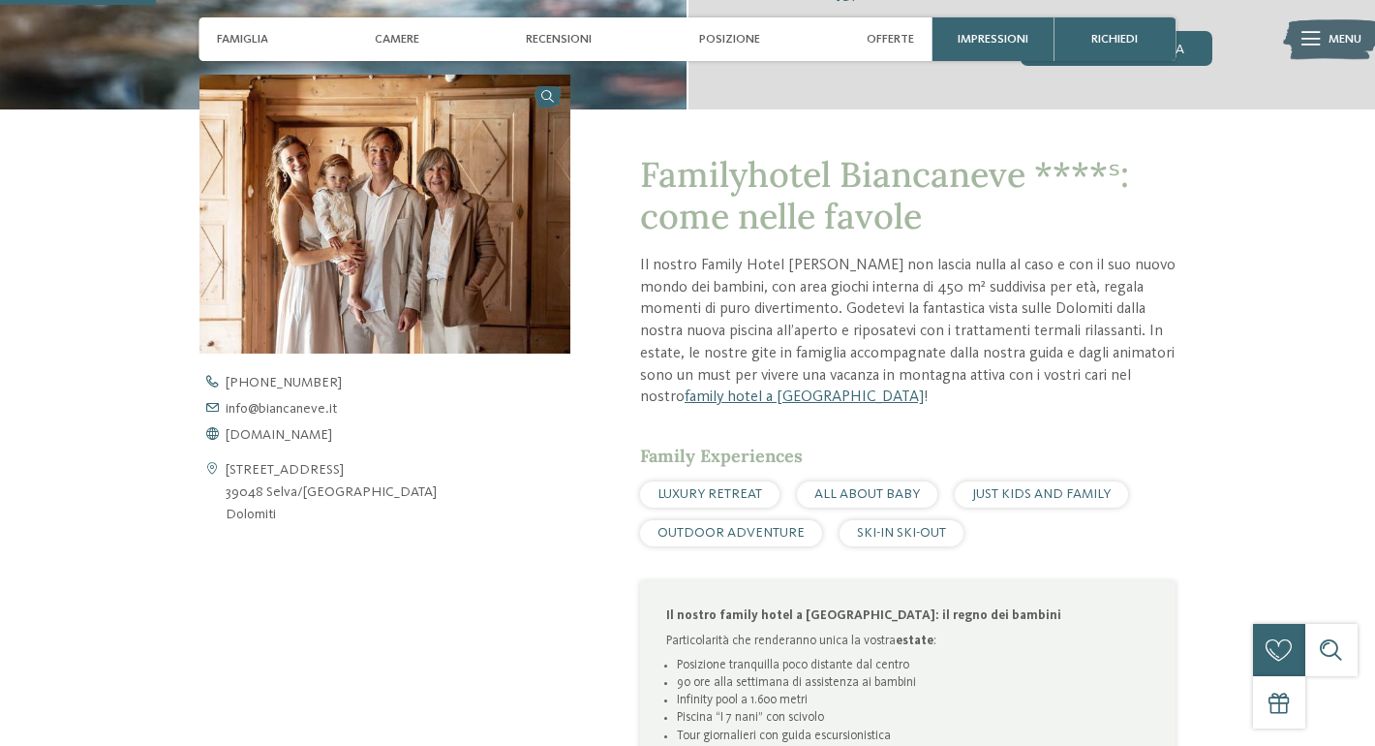
scroll to position [554, 0]
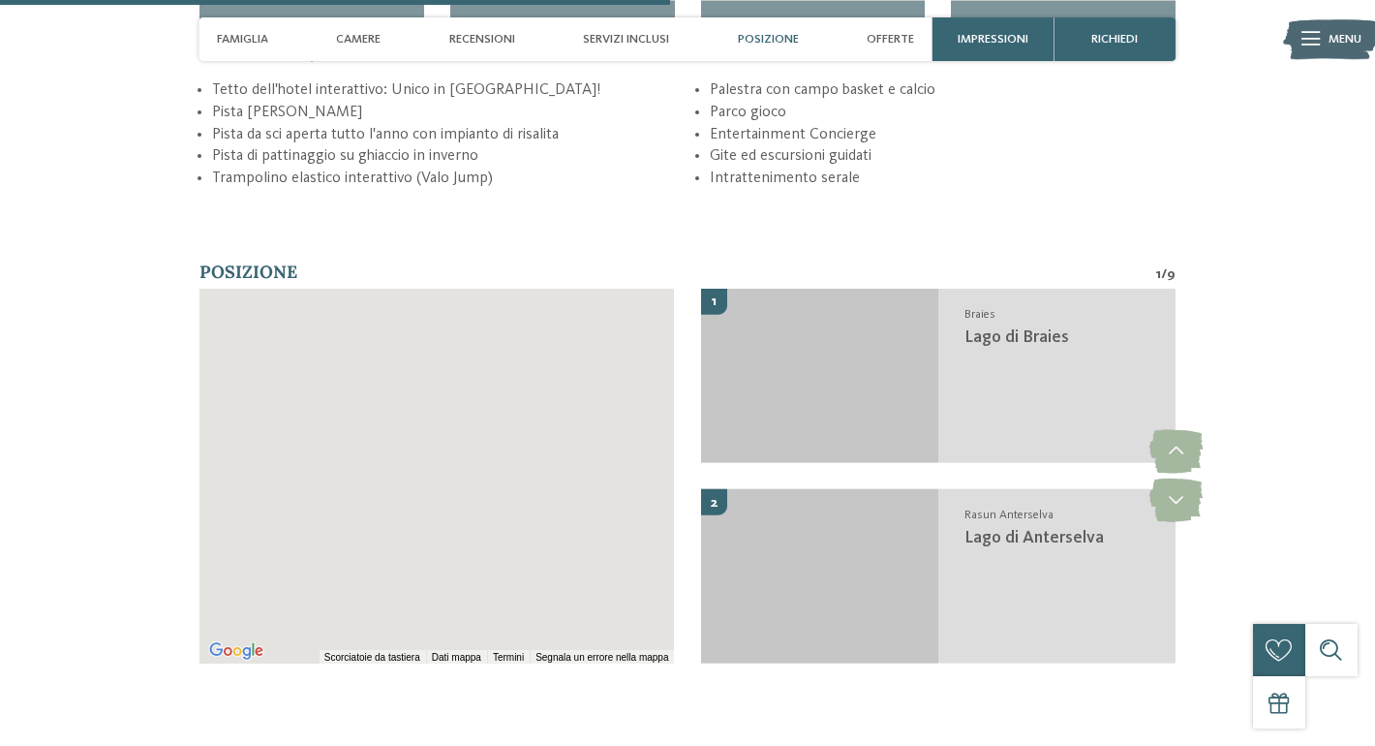
scroll to position [2954, 0]
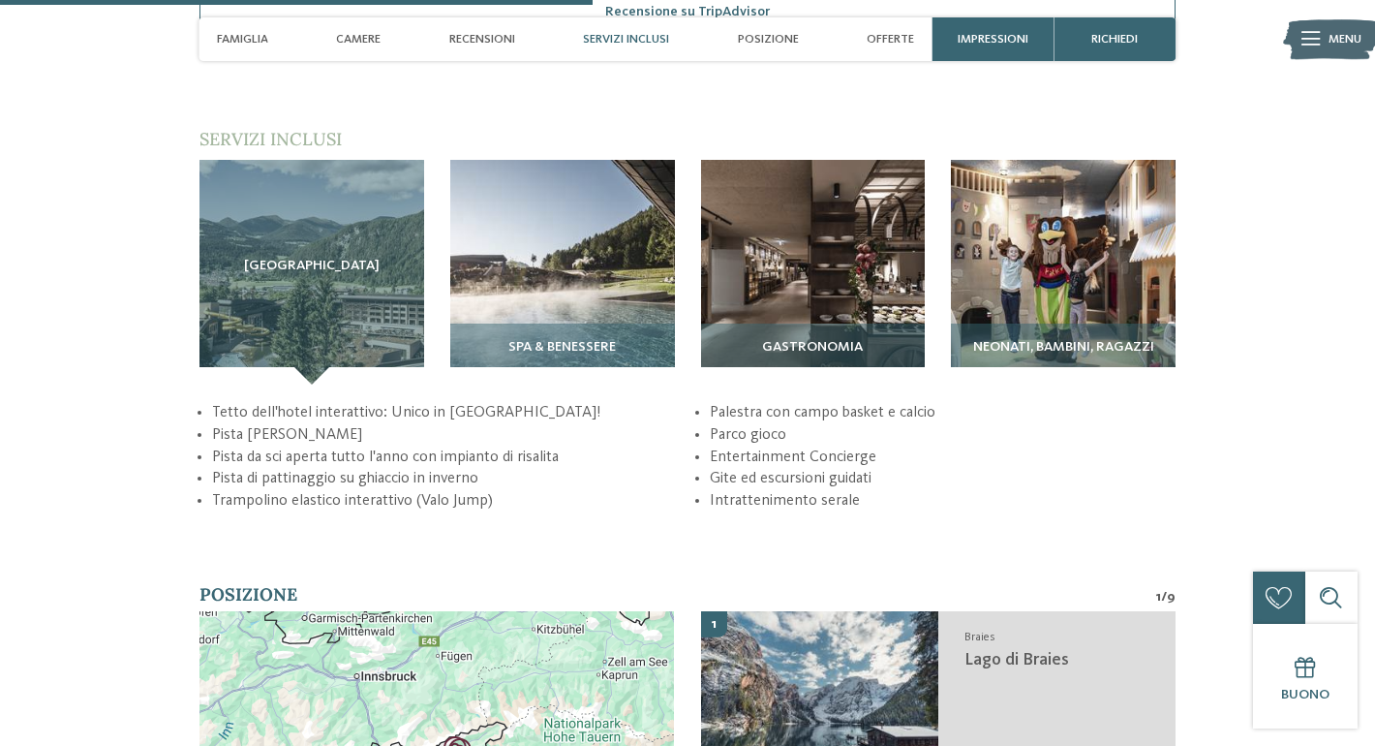
scroll to position [2636, 0]
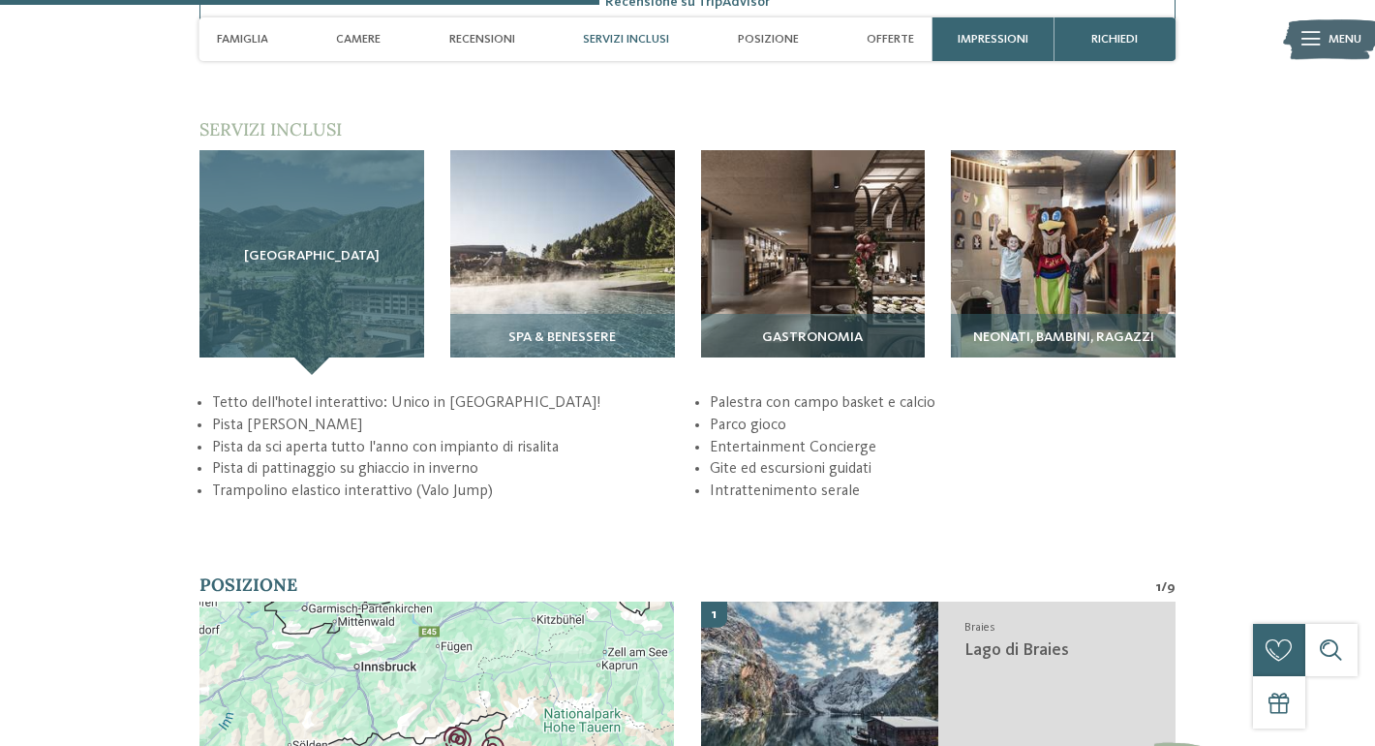
click at [324, 276] on div "Sky Adventure Park" at bounding box center [312, 262] width 225 height 225
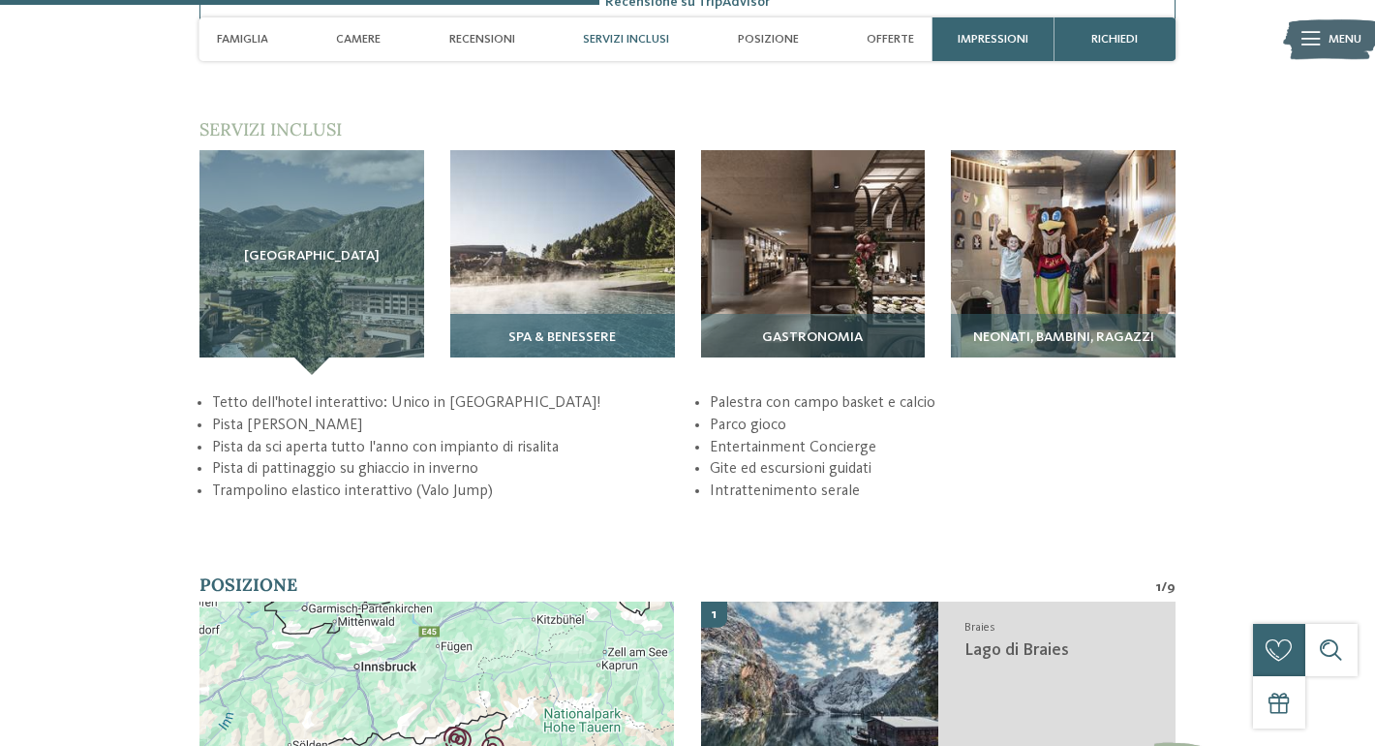
click at [604, 261] on img at bounding box center [562, 262] width 225 height 225
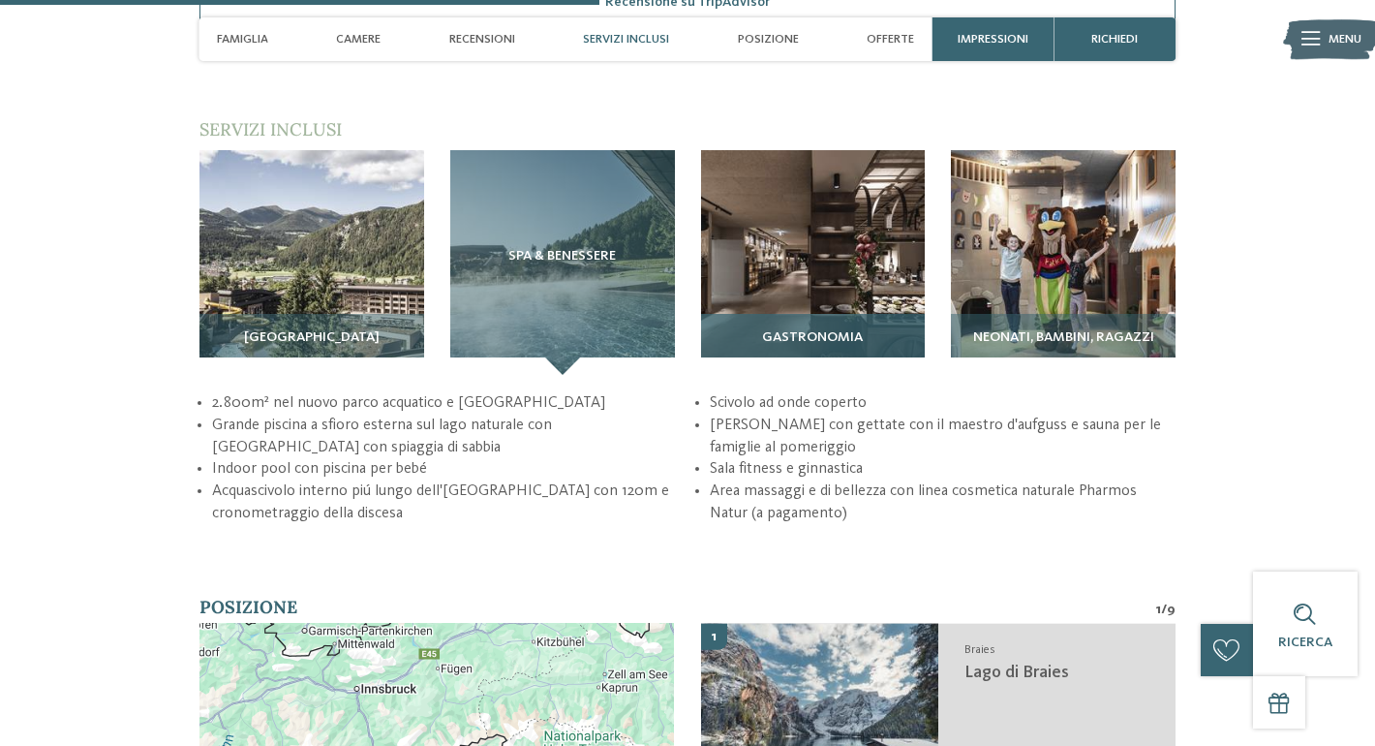
click at [852, 291] on img at bounding box center [813, 262] width 225 height 225
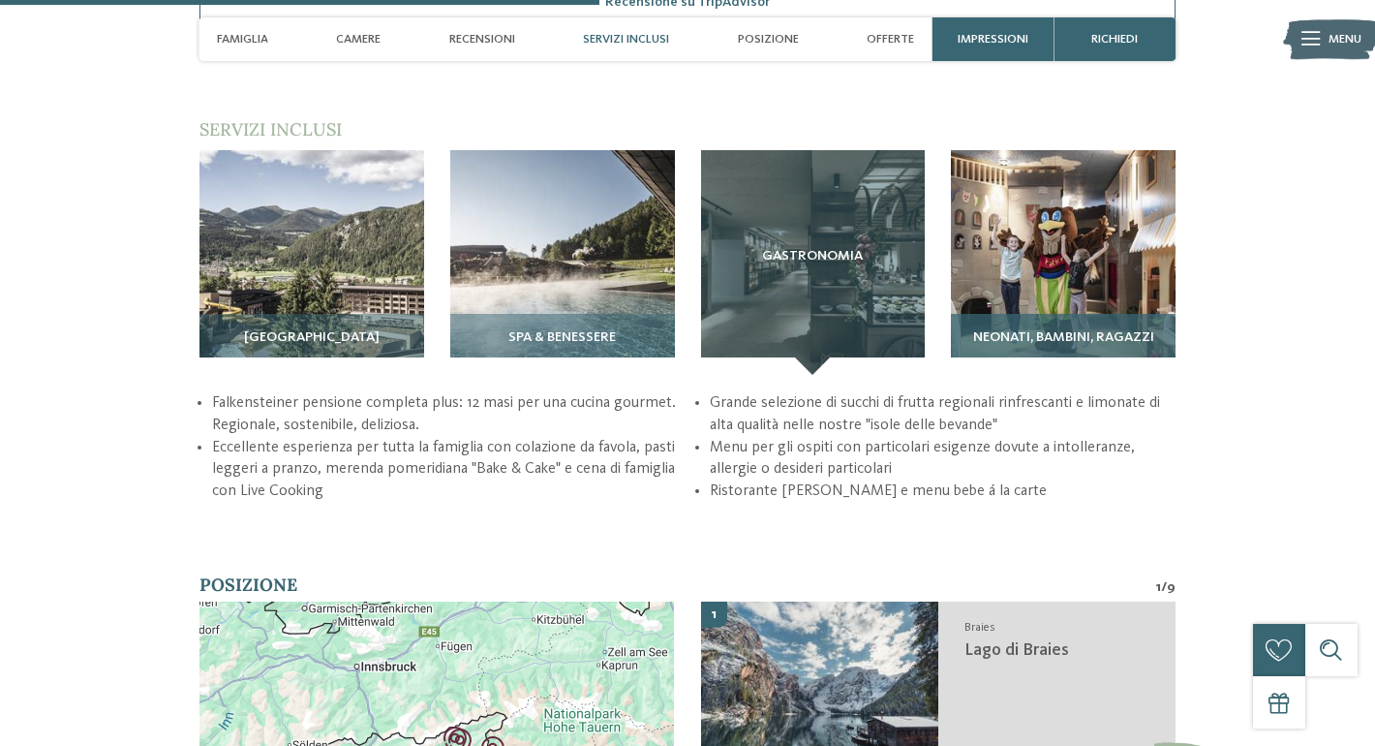
click at [1071, 219] on img at bounding box center [1063, 262] width 225 height 225
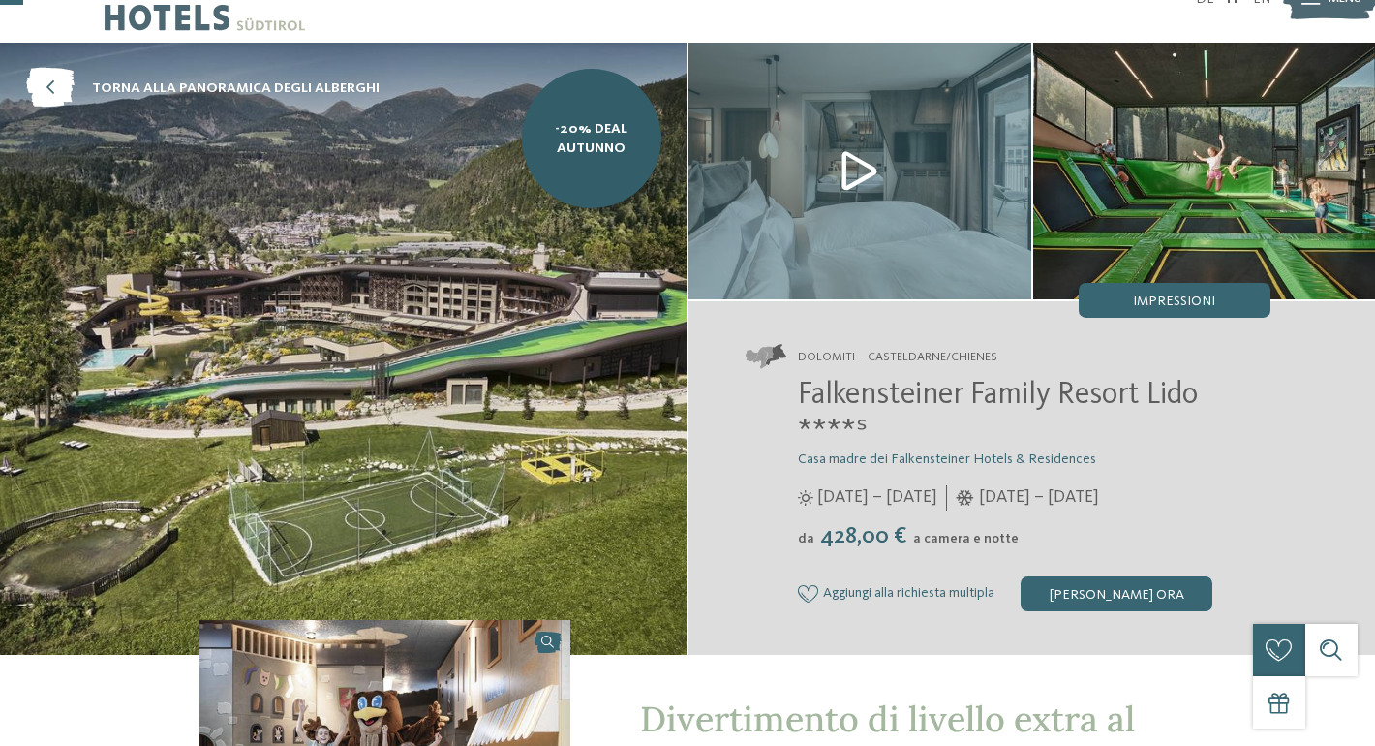
scroll to position [0, 0]
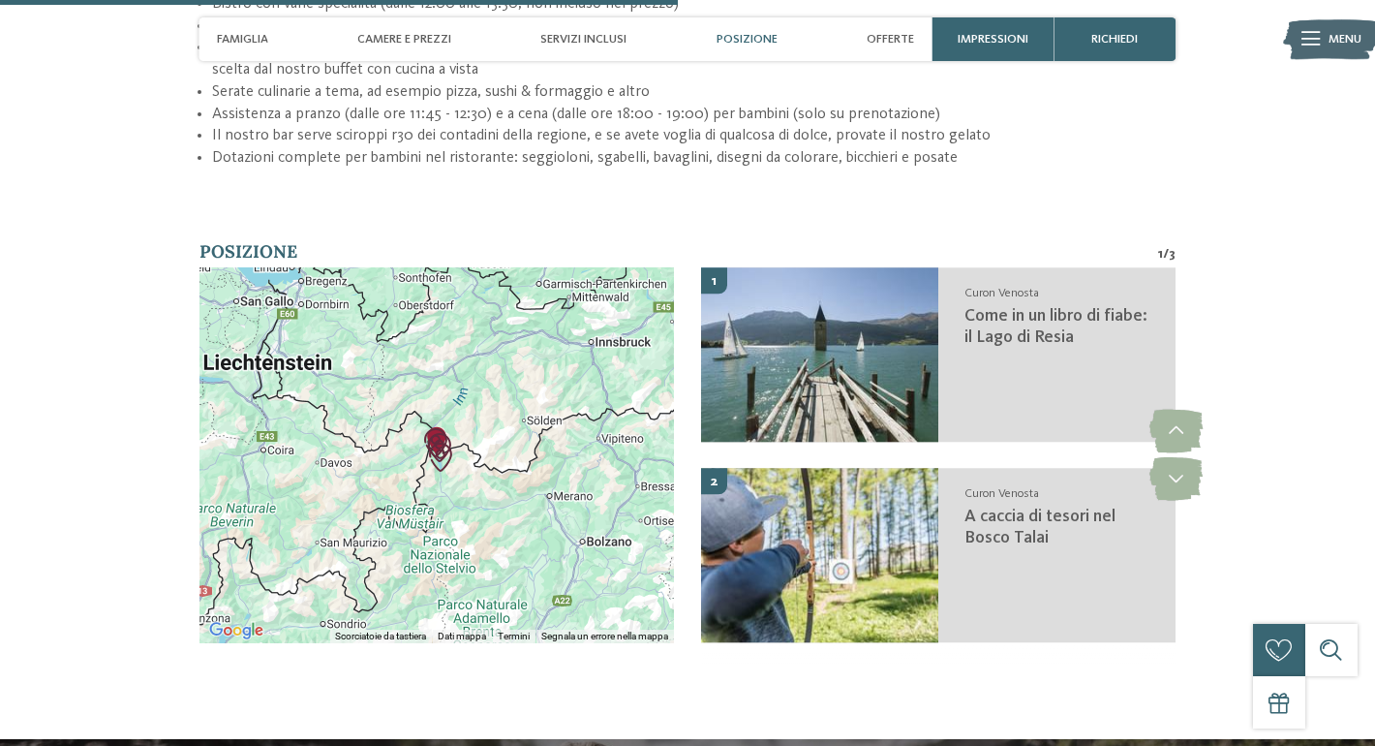
scroll to position [2907, 0]
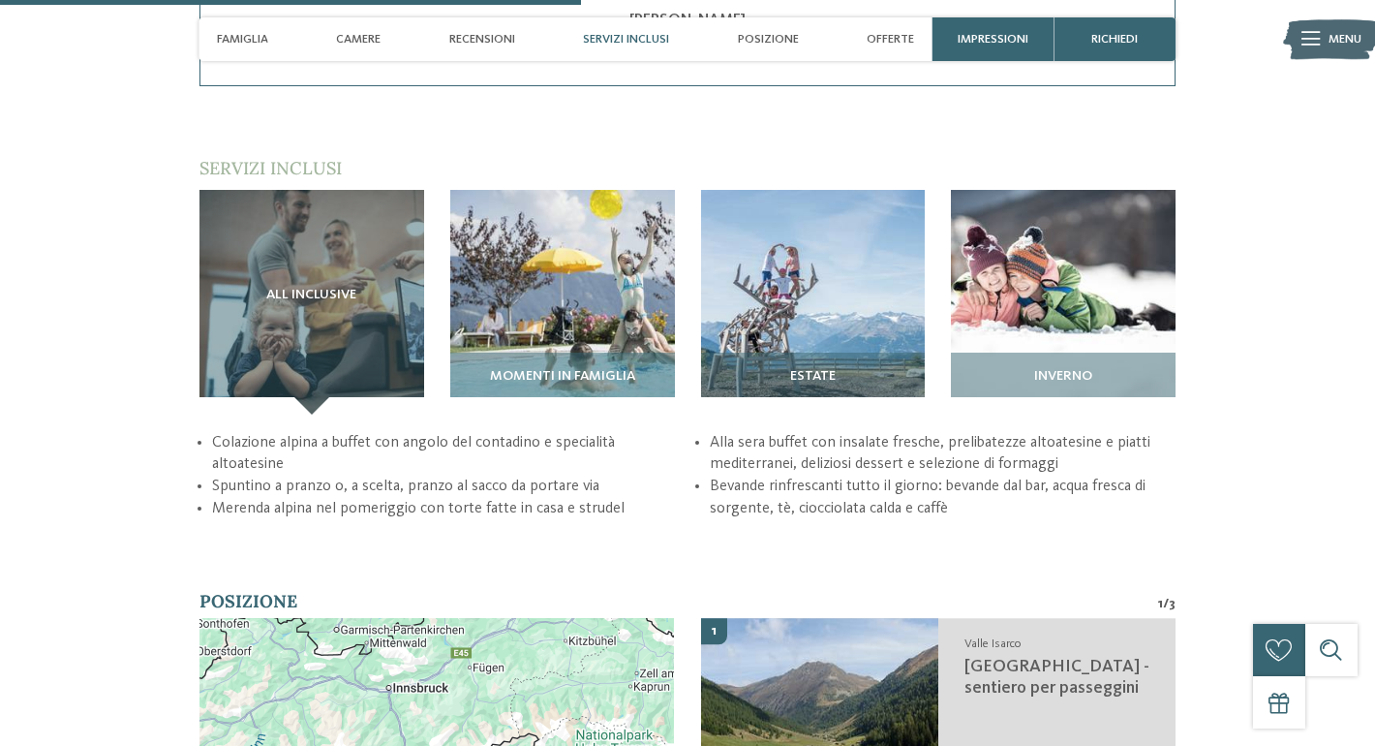
scroll to position [2561, 0]
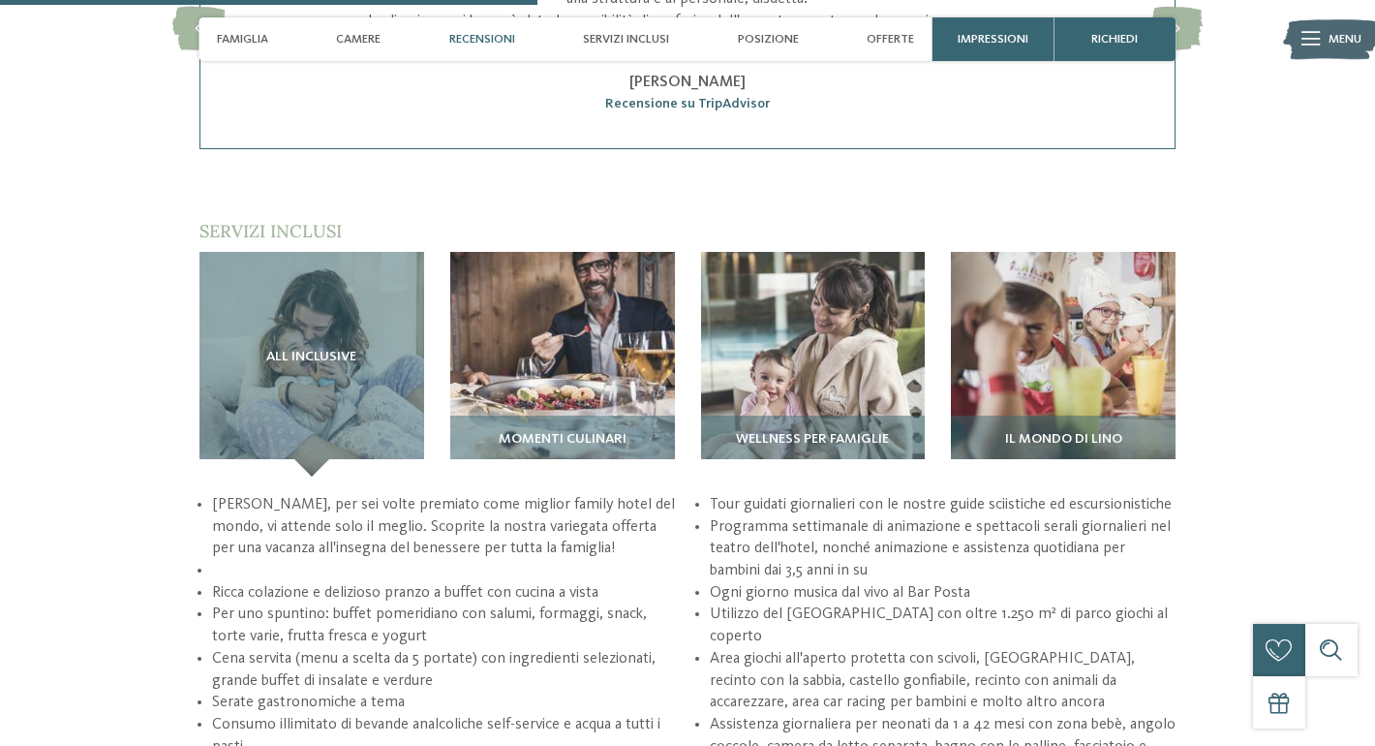
scroll to position [2464, 0]
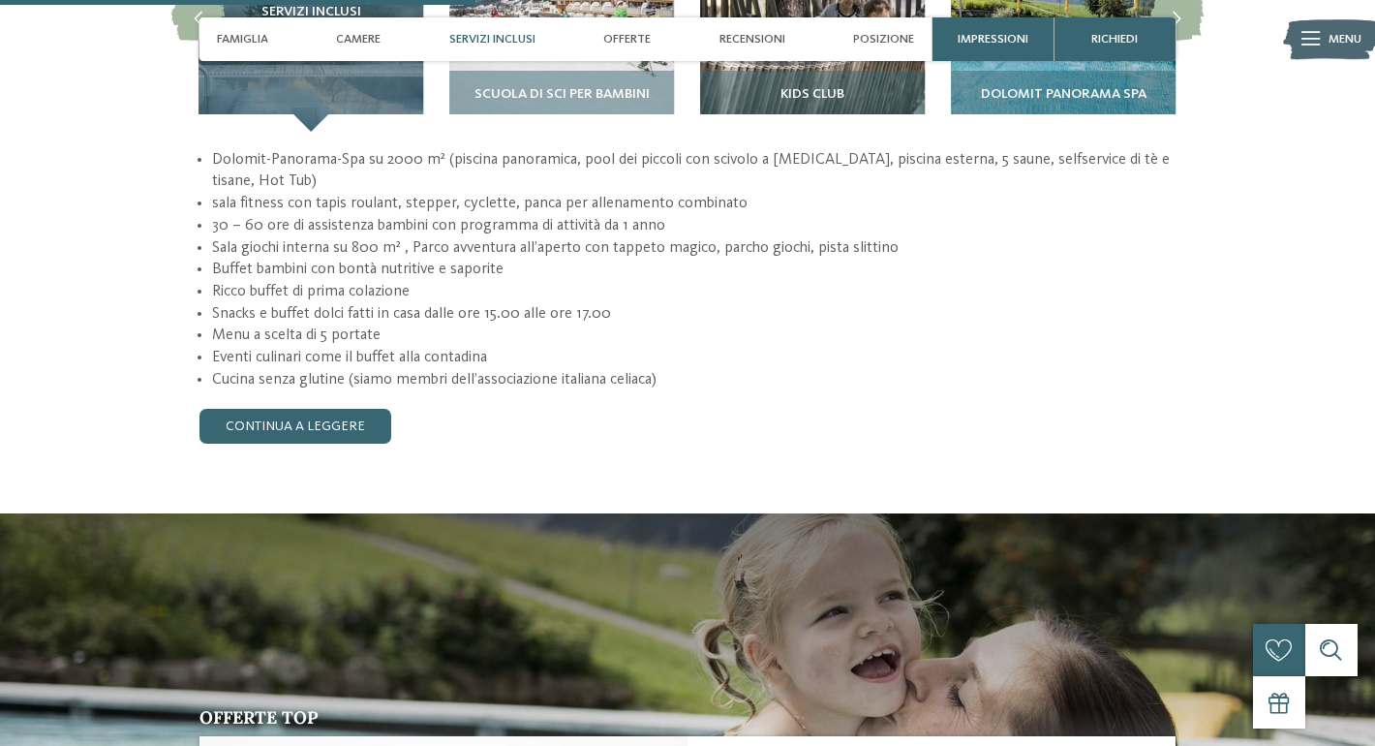
scroll to position [1880, 0]
